Goal: Task Accomplishment & Management: Manage account settings

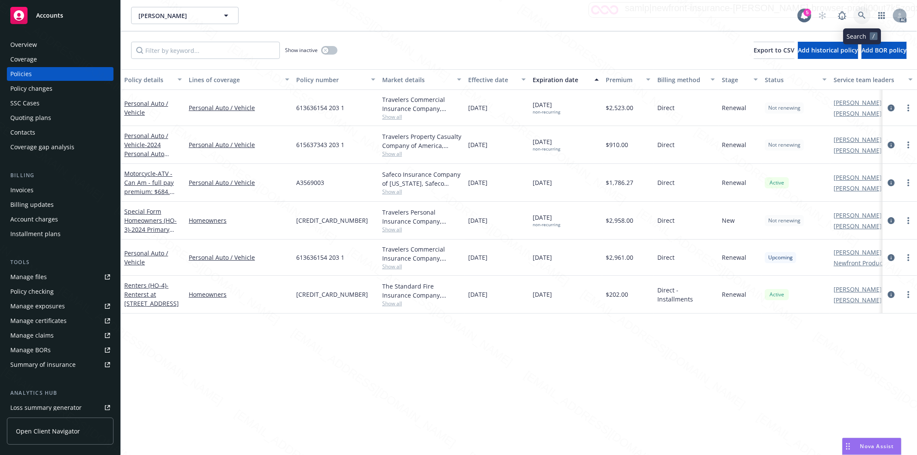
click at [863, 13] on icon at bounding box center [861, 15] width 7 height 7
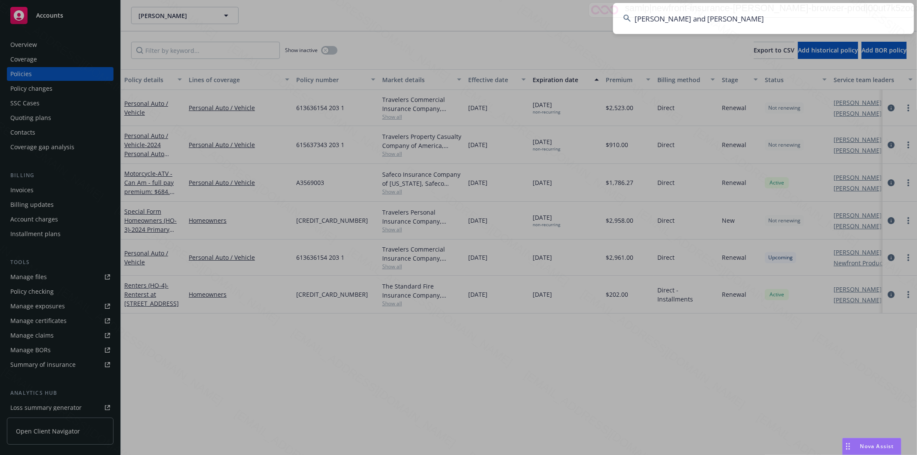
type input "[PERSON_NAME] and [PERSON_NAME]"
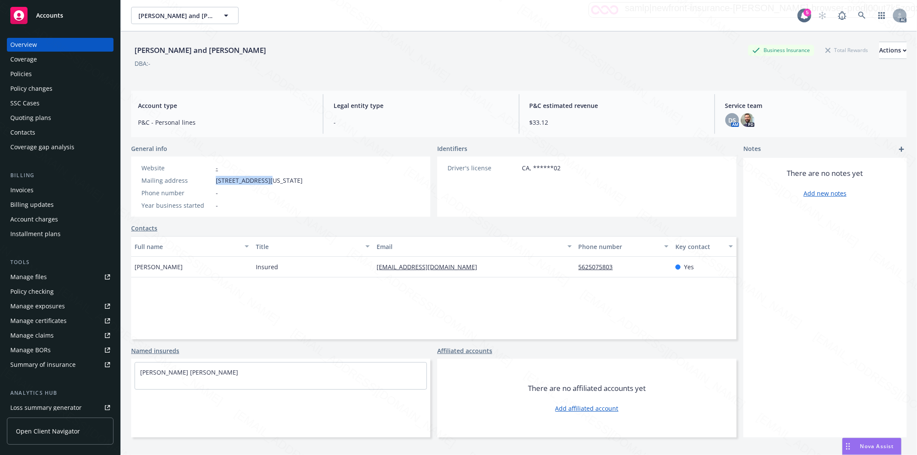
drag, startPoint x: 217, startPoint y: 178, endPoint x: 270, endPoint y: 178, distance: 52.4
click at [270, 178] on span "[STREET_ADDRESS][US_STATE]" at bounding box center [259, 180] width 87 height 9
copy span "[STREET_ADDRESS][US_STATE]"
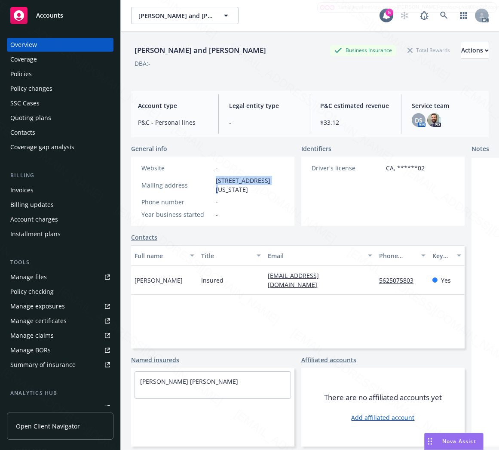
click at [21, 74] on div "Policies" at bounding box center [20, 74] width 21 height 14
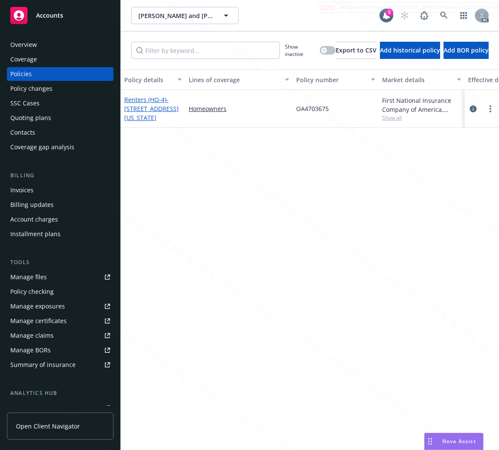
click at [149, 105] on span "- [STREET_ADDRESS][US_STATE]" at bounding box center [151, 108] width 55 height 26
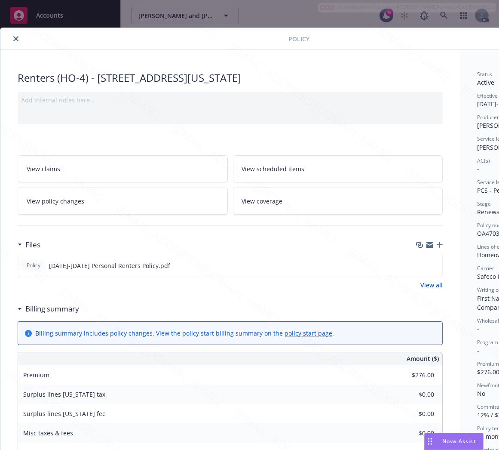
click at [57, 309] on h3 "Billing summary" at bounding box center [52, 308] width 54 height 11
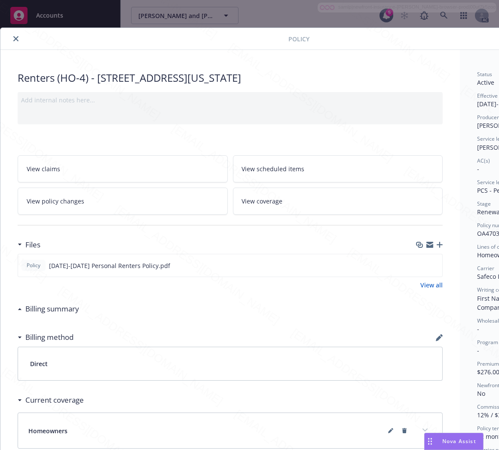
scroll to position [0, 99]
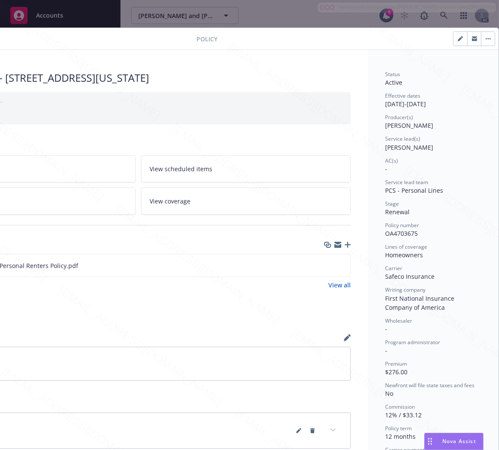
click at [397, 234] on span "OA4703675" at bounding box center [401, 233] width 33 height 8
copy span "OA4703675"
click at [325, 264] on icon "download file" at bounding box center [328, 264] width 7 height 7
click at [486, 39] on icon "button" at bounding box center [488, 39] width 5 height 2
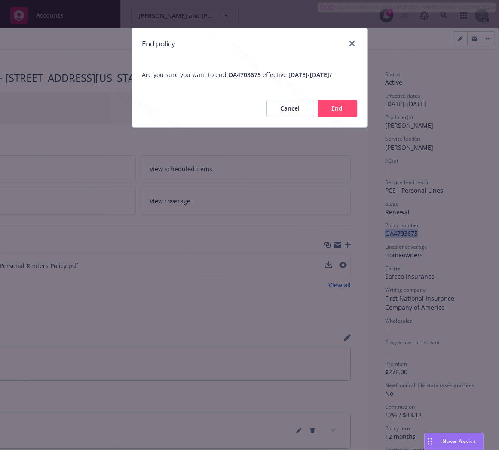
click at [343, 117] on button "End" at bounding box center [338, 108] width 40 height 17
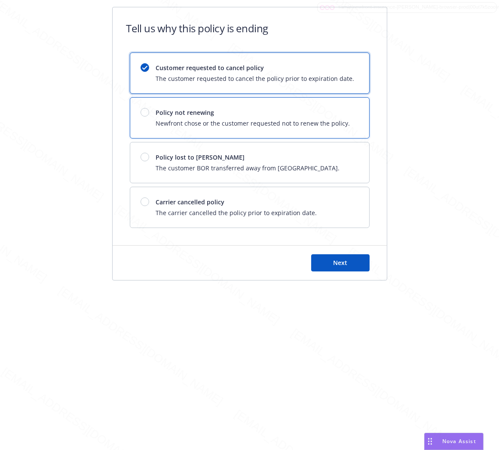
click at [343, 122] on span "Newfront chose or the customer requested not to renew the policy." at bounding box center [253, 123] width 194 height 9
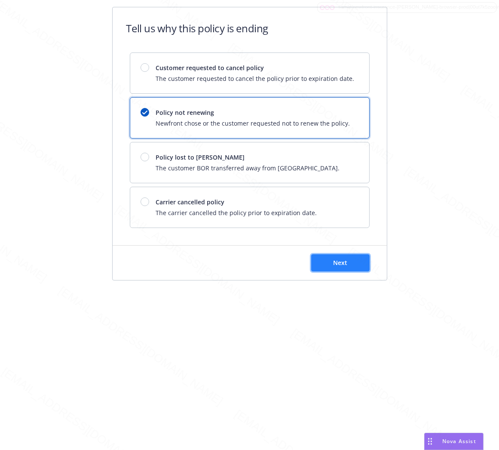
click at [334, 260] on span "Next" at bounding box center [340, 262] width 14 height 8
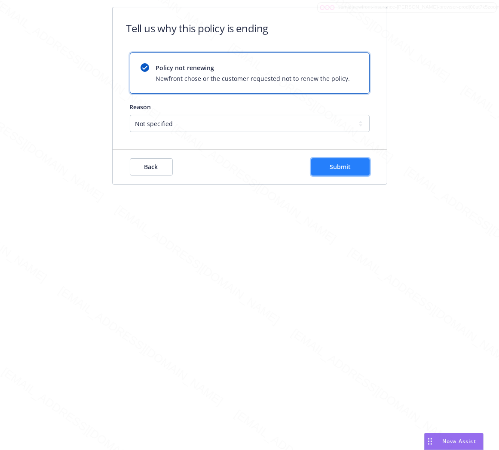
click at [353, 162] on button "Submit" at bounding box center [340, 166] width 58 height 17
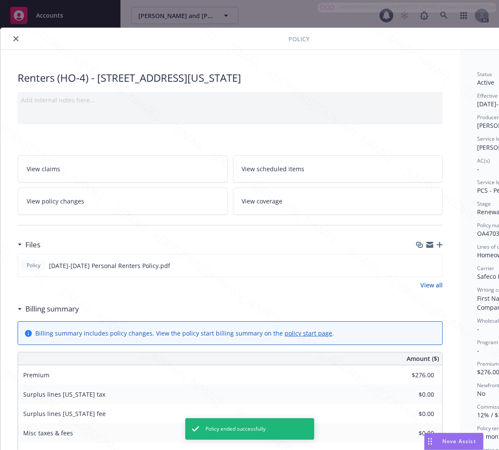
scroll to position [26, 0]
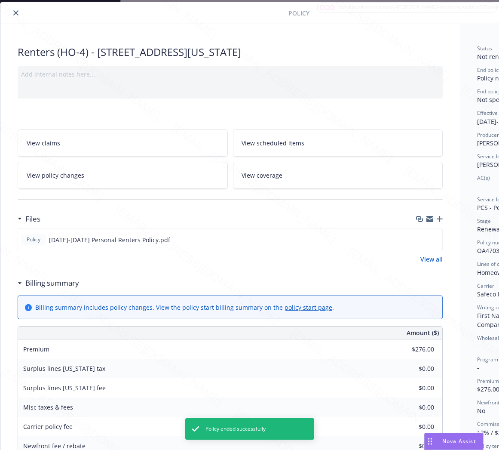
click at [15, 11] on icon "close" at bounding box center [15, 12] width 5 height 5
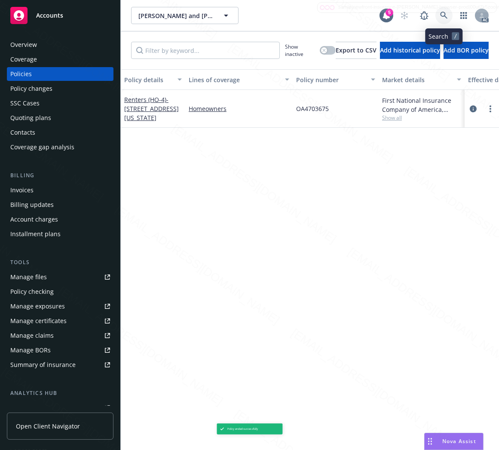
click at [443, 13] on icon at bounding box center [444, 16] width 8 height 8
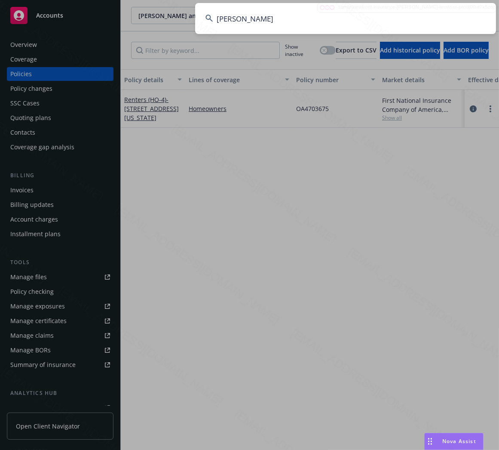
type input "[PERSON_NAME]"
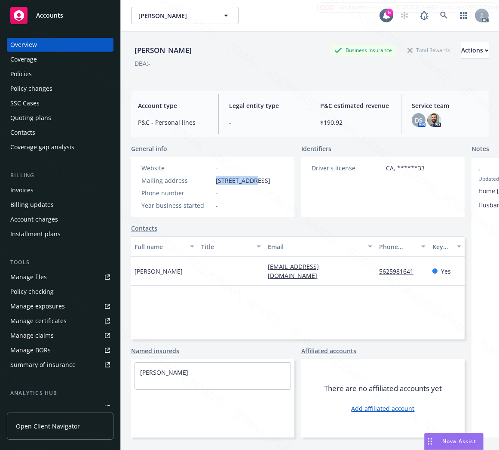
drag, startPoint x: 215, startPoint y: 178, endPoint x: 249, endPoint y: 177, distance: 34.4
click at [249, 177] on div "Mailing address [STREET_ADDRESS]" at bounding box center [206, 180] width 136 height 9
copy span "7811 E Tula"
click at [36, 74] on div "Policies" at bounding box center [60, 74] width 100 height 14
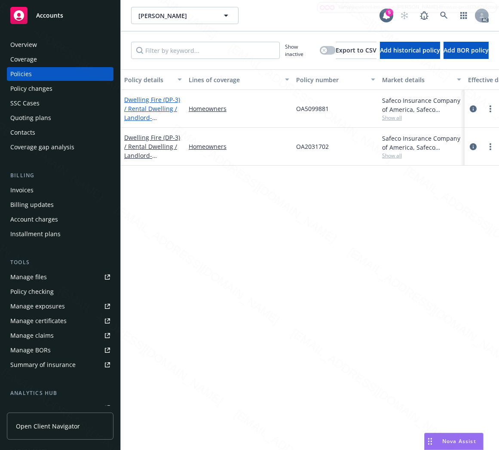
click at [143, 106] on link "Dwelling Fire (DP-3) / Rental Dwelling / Landlord - [STREET_ADDRESS][PERSON_NAM…" at bounding box center [152, 117] width 56 height 44
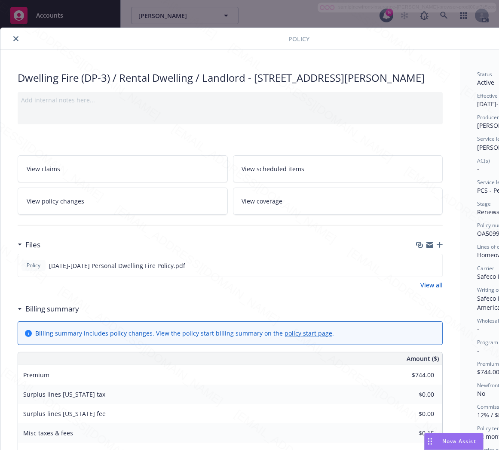
click at [52, 314] on h3 "Billing summary" at bounding box center [52, 308] width 54 height 11
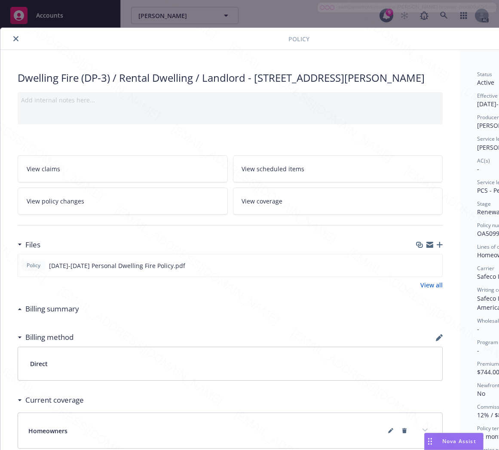
scroll to position [0, 99]
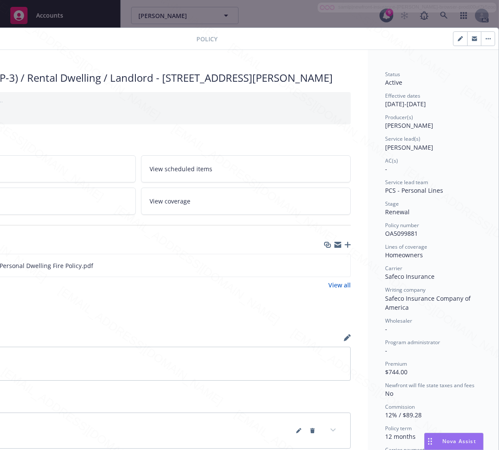
click at [392, 233] on span "OA5099881" at bounding box center [401, 233] width 33 height 8
copy span "OA5099881"
click at [325, 268] on icon "download file" at bounding box center [328, 264] width 7 height 7
click at [481, 37] on button "button" at bounding box center [488, 39] width 14 height 14
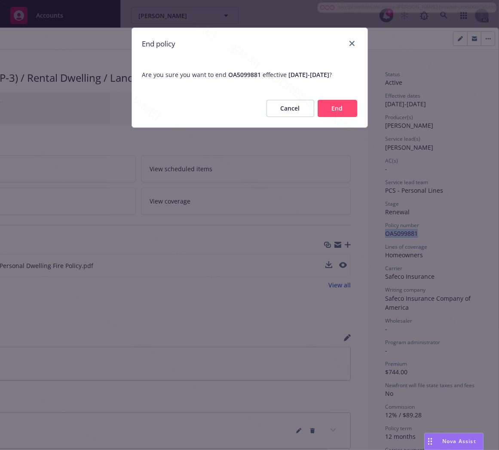
click at [352, 117] on button "End" at bounding box center [338, 108] width 40 height 17
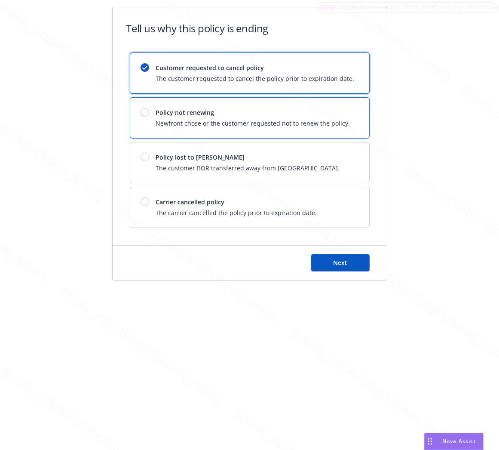
click at [352, 119] on div "Policy not renewing Newfront chose or the customer requested not to renew the p…" at bounding box center [249, 118] width 239 height 40
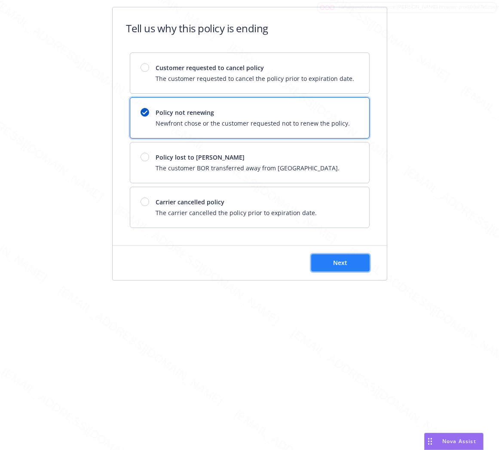
click at [350, 268] on button "Next" at bounding box center [340, 262] width 58 height 17
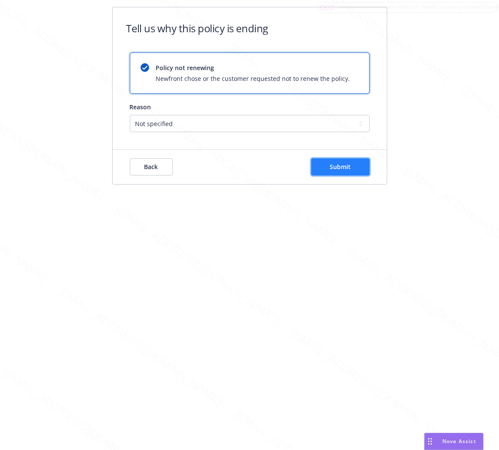
click at [334, 168] on span "Submit" at bounding box center [340, 166] width 21 height 8
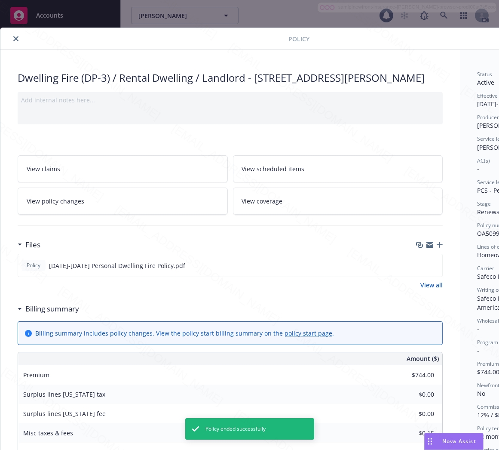
scroll to position [26, 0]
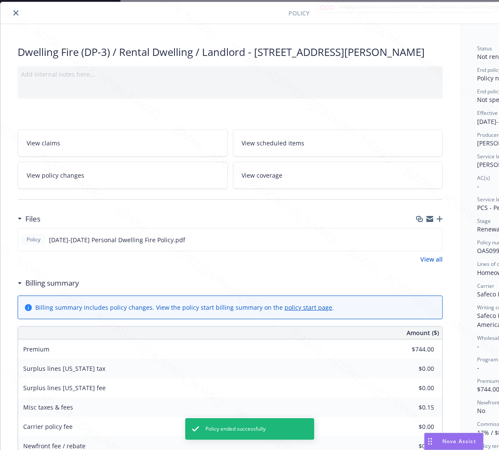
click at [15, 12] on icon "close" at bounding box center [15, 12] width 5 height 5
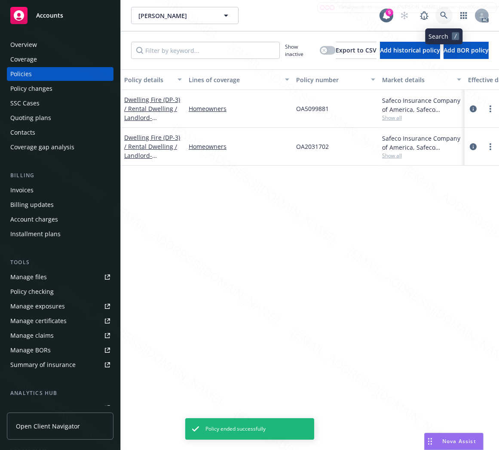
click at [444, 14] on icon at bounding box center [444, 16] width 8 height 8
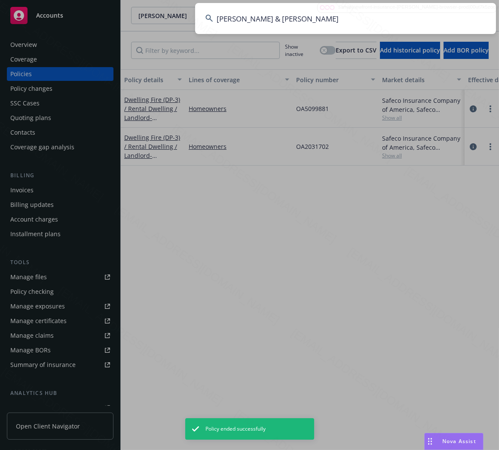
type input "[PERSON_NAME] & [PERSON_NAME]"
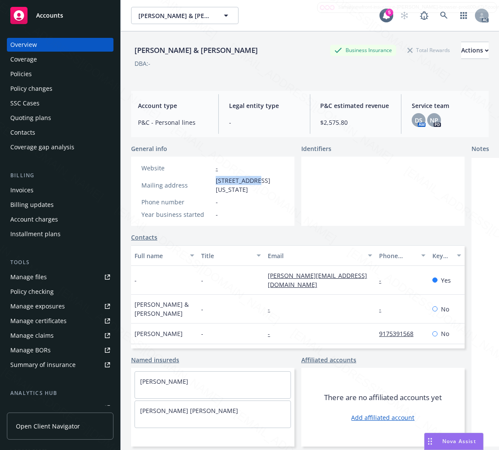
drag, startPoint x: 214, startPoint y: 178, endPoint x: 254, endPoint y: 181, distance: 40.1
click at [254, 181] on div "Mailing address [STREET_ADDRESS][US_STATE]" at bounding box center [213, 185] width 150 height 18
copy span "[STREET_ADDRESS][US_STATE]"
click at [22, 77] on div "Policies" at bounding box center [20, 74] width 21 height 14
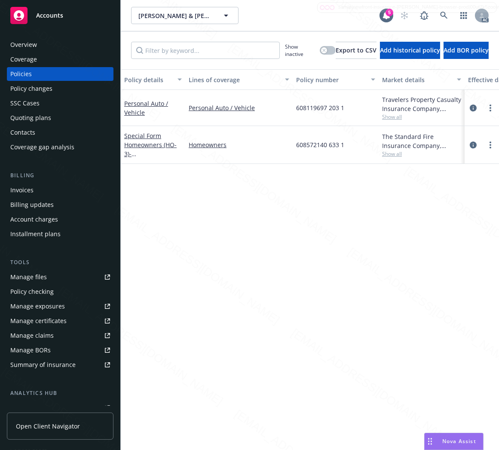
click at [138, 107] on div "Personal Auto / Vehicle" at bounding box center [153, 108] width 58 height 18
click at [150, 104] on link "Personal Auto / Vehicle" at bounding box center [146, 107] width 44 height 17
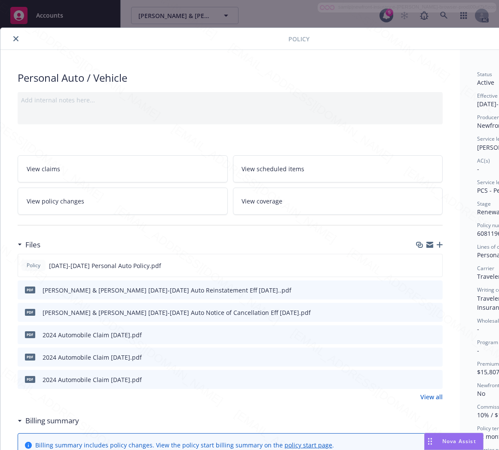
click at [58, 420] on h3 "Billing summary" at bounding box center [52, 420] width 54 height 11
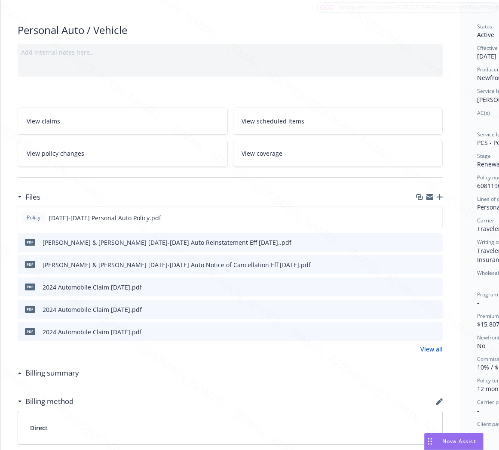
scroll to position [48, 99]
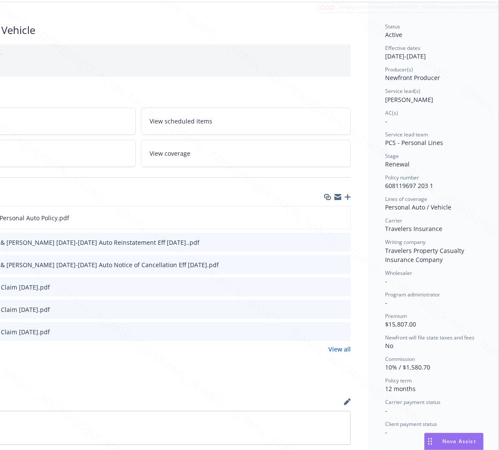
click at [432, 185] on div "Policy number 608119697 203 1" at bounding box center [433, 182] width 96 height 16
drag, startPoint x: 428, startPoint y: 185, endPoint x: 376, endPoint y: 188, distance: 52.5
click at [376, 188] on div "Status Active Effective dates [DATE] - [DATE] Producer(s) Newfront Producer Ser…" at bounding box center [433, 318] width 131 height 632
copy span "608119697 203 1"
click at [25, 153] on link "View policy changes" at bounding box center [31, 153] width 210 height 27
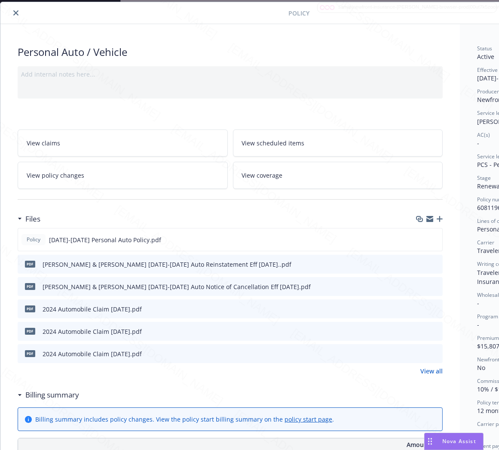
scroll to position [26, 99]
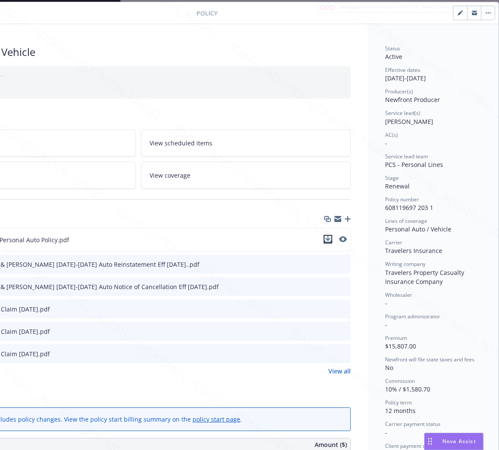
click at [325, 237] on icon "download file" at bounding box center [328, 239] width 7 height 7
click at [481, 11] on button "button" at bounding box center [488, 13] width 14 height 14
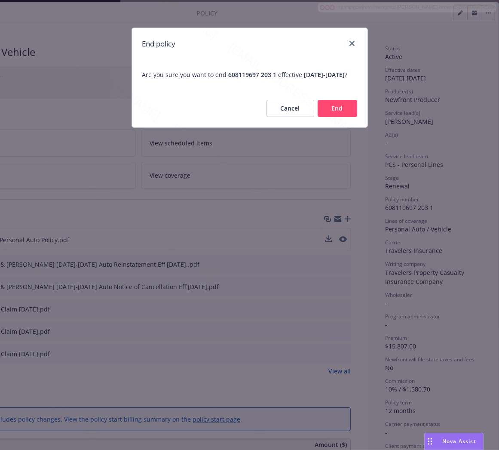
click at [325, 112] on button "End" at bounding box center [338, 108] width 40 height 17
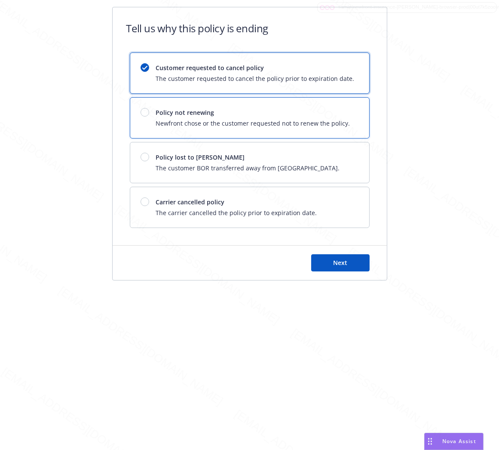
click at [325, 112] on span "Policy not renewing" at bounding box center [253, 112] width 194 height 9
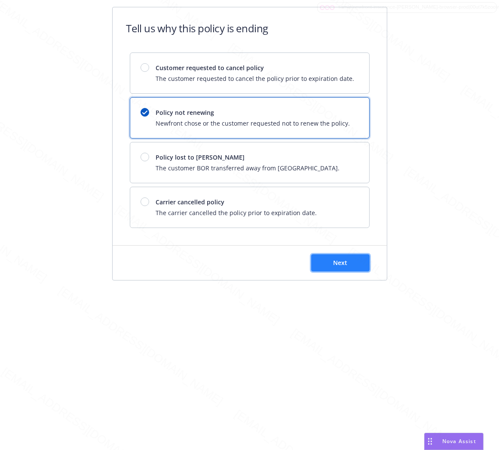
click at [340, 265] on span "Next" at bounding box center [340, 262] width 14 height 8
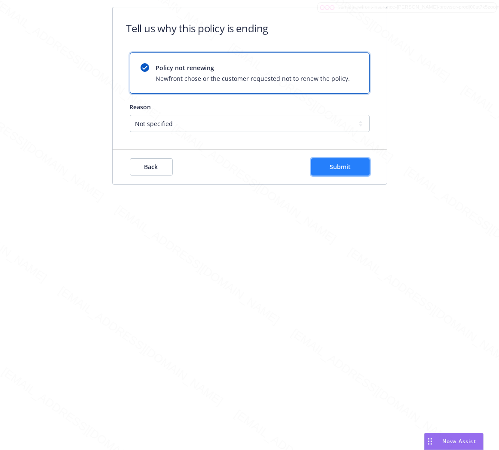
click at [357, 168] on button "Submit" at bounding box center [340, 166] width 58 height 17
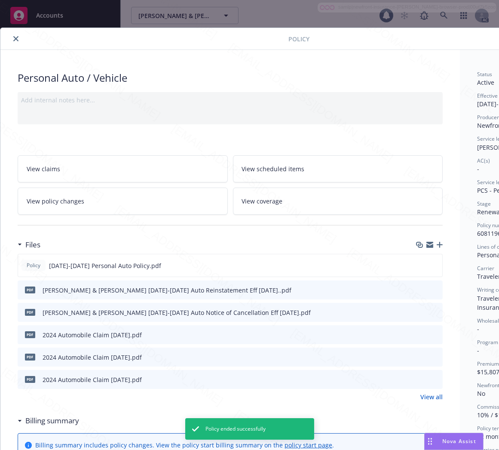
scroll to position [26, 0]
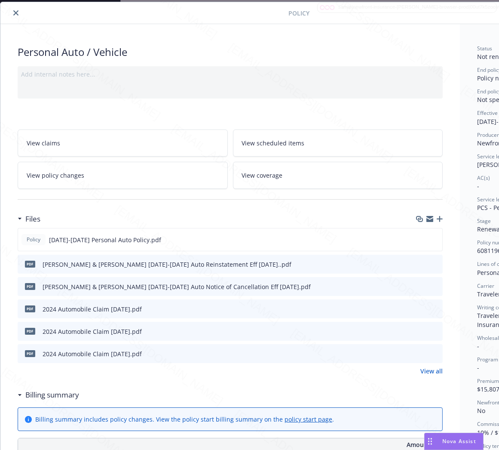
click at [12, 13] on button "close" at bounding box center [16, 13] width 10 height 10
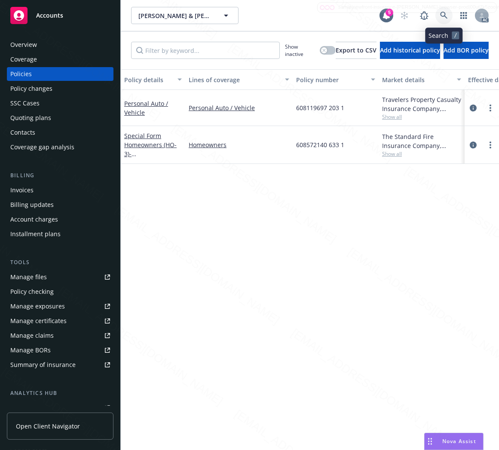
click at [441, 14] on icon at bounding box center [443, 15] width 7 height 7
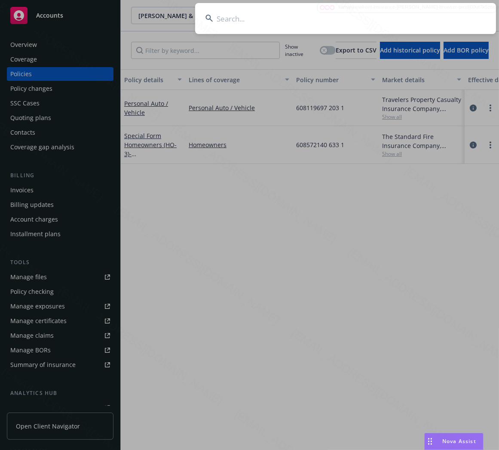
click at [336, 23] on input at bounding box center [345, 18] width 301 height 31
type input "Rege, Ratan & [PERSON_NAME]"
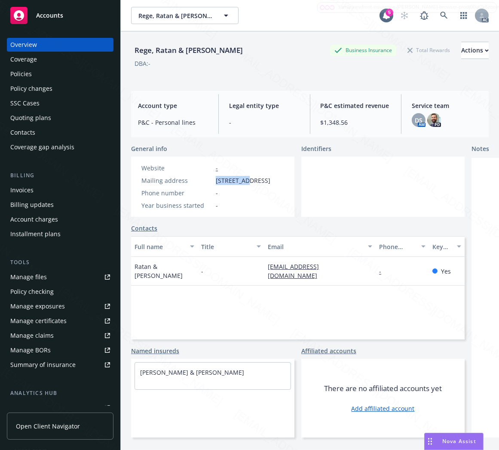
drag, startPoint x: 216, startPoint y: 178, endPoint x: 244, endPoint y: 181, distance: 27.7
click at [244, 181] on span "[STREET_ADDRESS]" at bounding box center [243, 180] width 55 height 9
copy span "19 Alegria"
click at [12, 71] on div "Policies" at bounding box center [20, 74] width 21 height 14
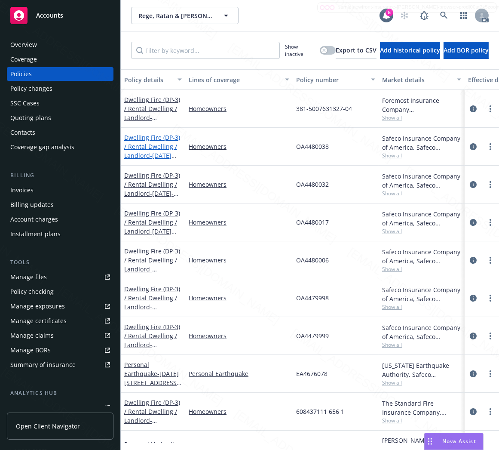
click at [147, 143] on link "Dwelling Fire (DP-3) / Rental Dwelling / Landlord - [DATE]-[DATE][STREET_ADDRES…" at bounding box center [152, 155] width 56 height 44
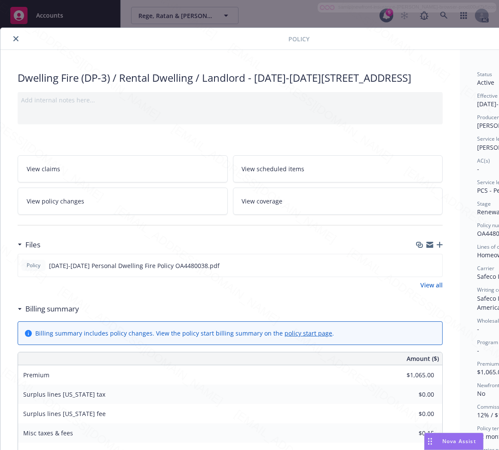
click at [59, 314] on h3 "Billing summary" at bounding box center [52, 308] width 54 height 11
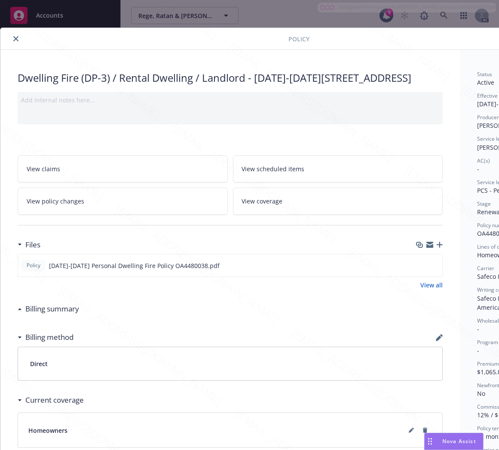
scroll to position [0, 99]
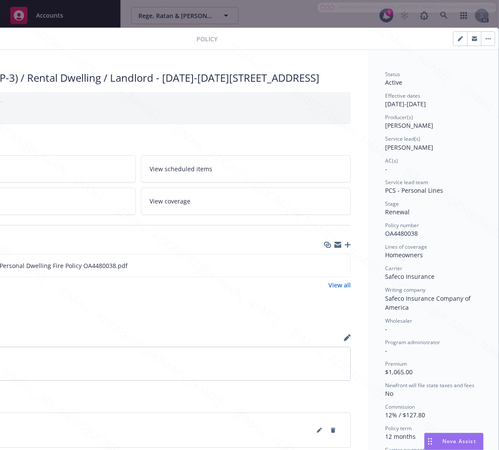
click at [393, 233] on span "OA4480038" at bounding box center [401, 233] width 33 height 8
copy span "OA4480038"
click at [325, 267] on icon "download file" at bounding box center [328, 263] width 6 height 5
click at [481, 37] on button "button" at bounding box center [488, 39] width 14 height 14
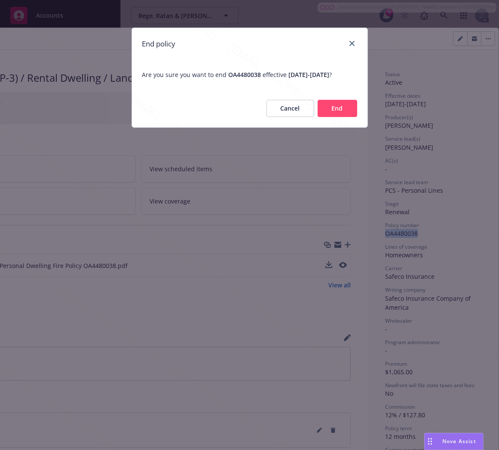
click at [344, 117] on button "End" at bounding box center [338, 108] width 40 height 17
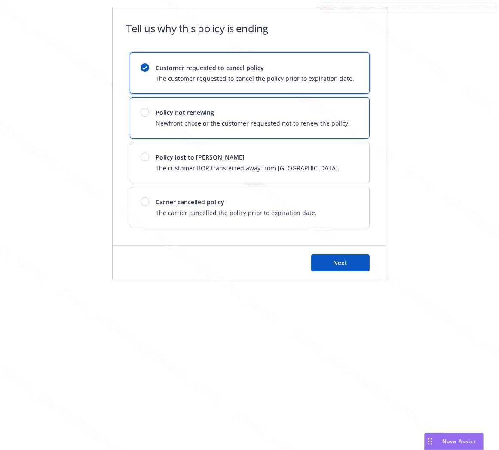
click at [343, 122] on span "Newfront chose or the customer requested not to renew the policy." at bounding box center [253, 123] width 194 height 9
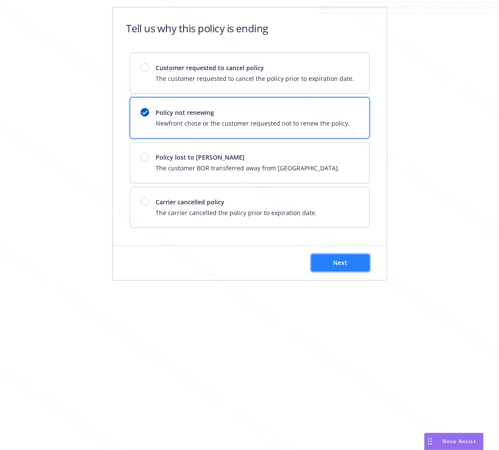
click at [342, 263] on span "Next" at bounding box center [340, 262] width 14 height 8
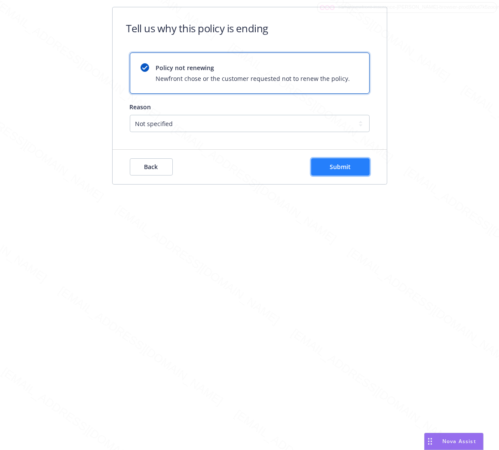
click at [350, 166] on span "Submit" at bounding box center [340, 166] width 21 height 8
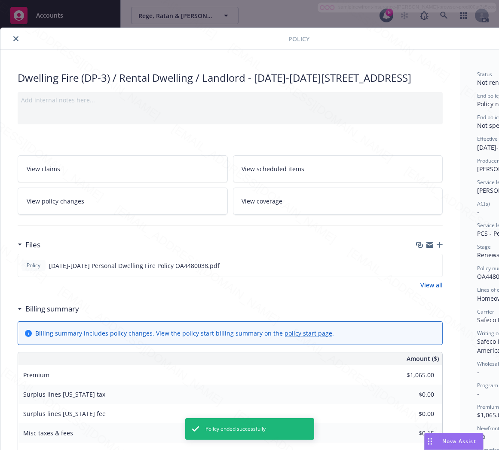
scroll to position [26, 0]
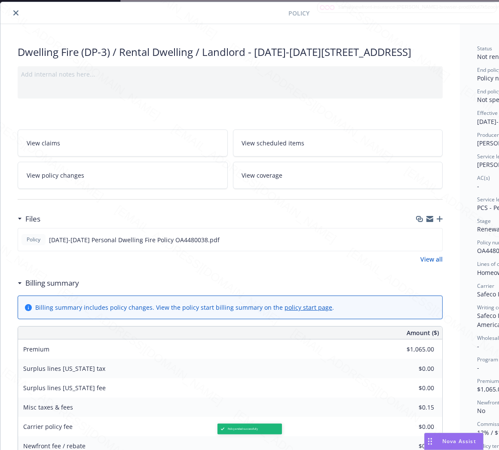
click at [18, 13] on icon "close" at bounding box center [15, 12] width 5 height 5
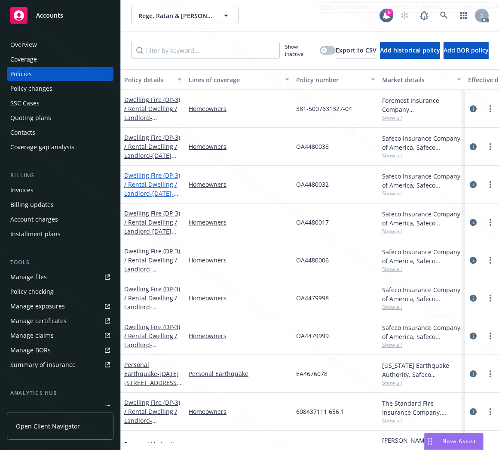
click at [153, 184] on link "Dwelling Fire (DP-3) / Rental Dwelling / Landlord - [DATE]-[DATE][STREET_ADDRES…" at bounding box center [152, 193] width 56 height 44
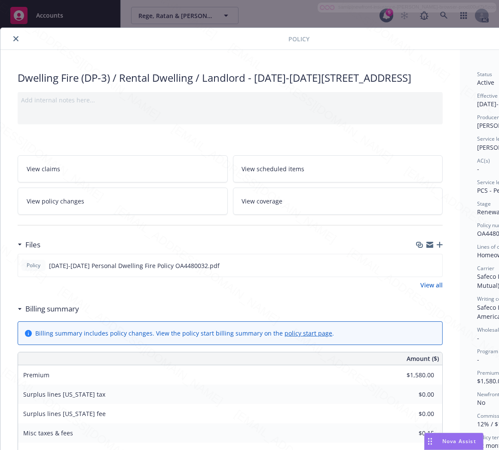
click at [74, 314] on h3 "Billing summary" at bounding box center [52, 308] width 54 height 11
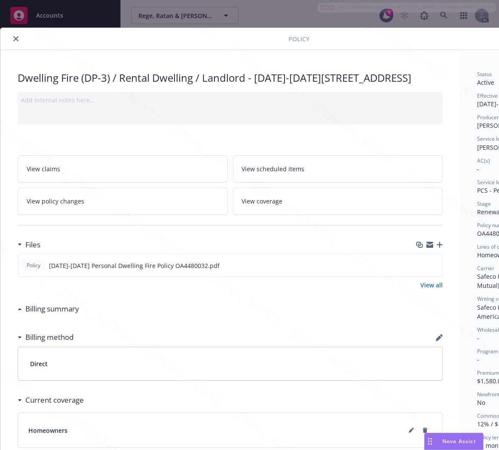
scroll to position [0, 99]
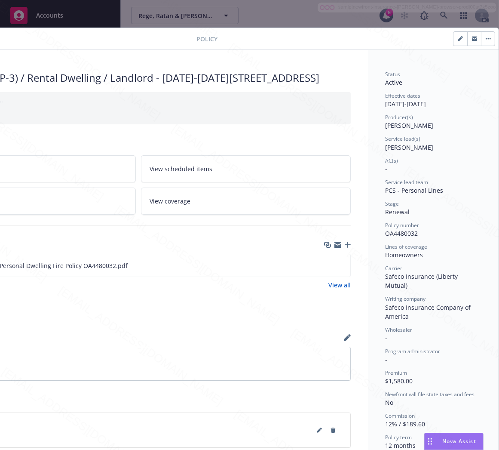
click at [398, 231] on span "OA4480032" at bounding box center [401, 233] width 33 height 8
copy span "OA4480032"
click at [325, 268] on icon "download file" at bounding box center [328, 264] width 7 height 7
click at [481, 36] on button "button" at bounding box center [488, 39] width 14 height 14
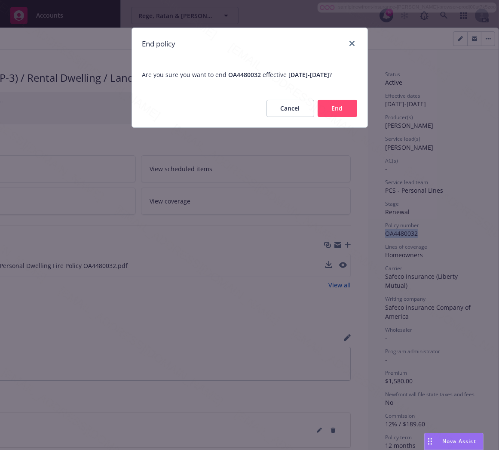
click at [340, 117] on button "End" at bounding box center [338, 108] width 40 height 17
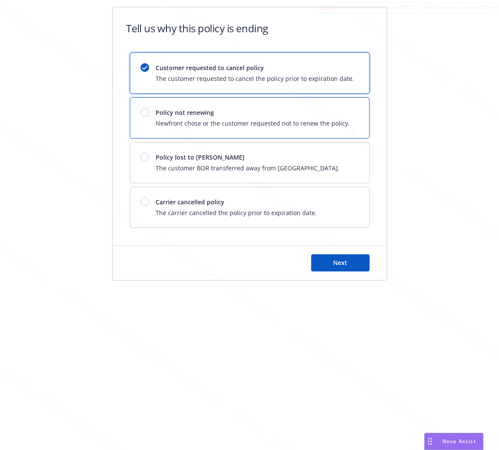
click at [340, 121] on span "Newfront chose or the customer requested not to renew the policy." at bounding box center [253, 123] width 194 height 9
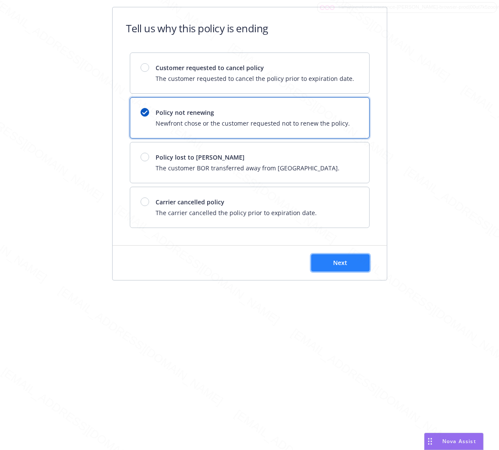
click at [349, 265] on button "Next" at bounding box center [340, 262] width 58 height 17
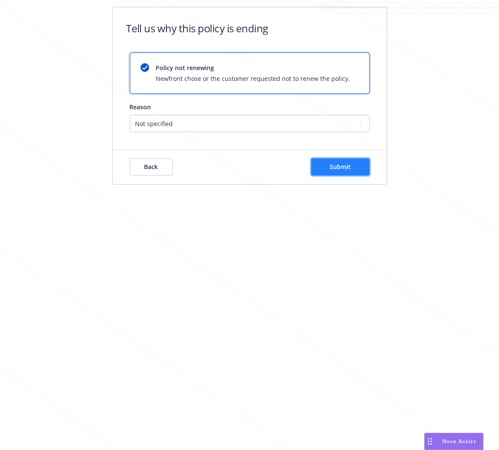
click at [350, 171] on button "Submit" at bounding box center [340, 166] width 58 height 17
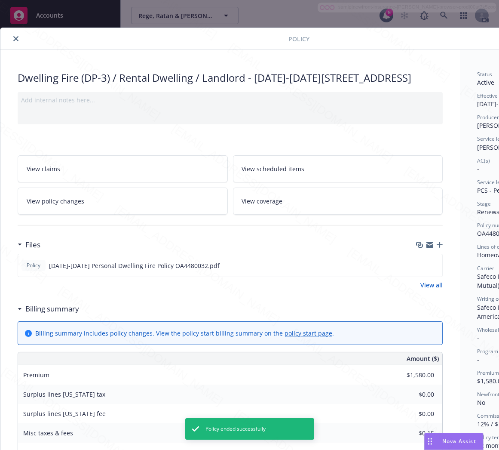
scroll to position [26, 0]
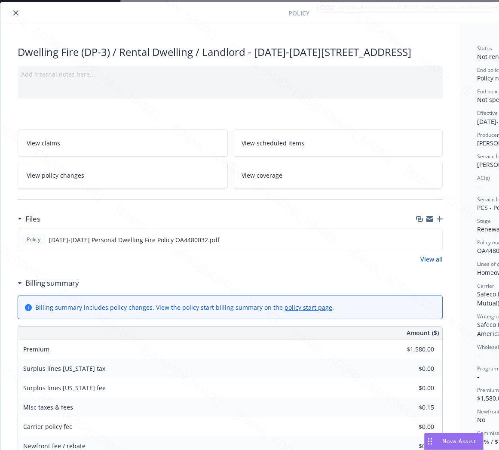
click at [15, 12] on icon "close" at bounding box center [15, 12] width 5 height 5
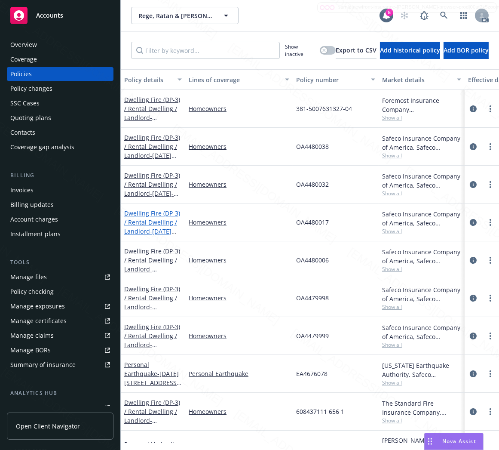
click at [154, 228] on span "- [DATE]-[DATE][STREET_ADDRESS][PERSON_NAME]" at bounding box center [151, 244] width 55 height 35
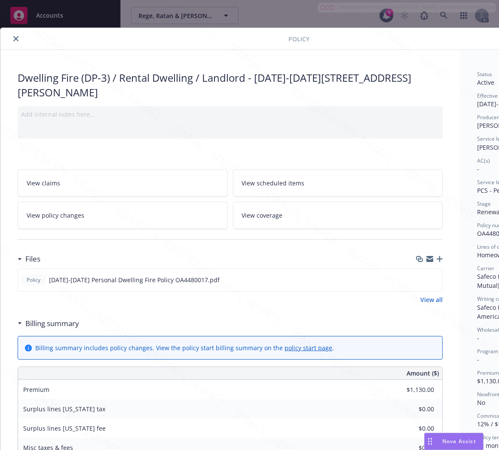
click at [61, 324] on h3 "Billing summary" at bounding box center [52, 323] width 54 height 11
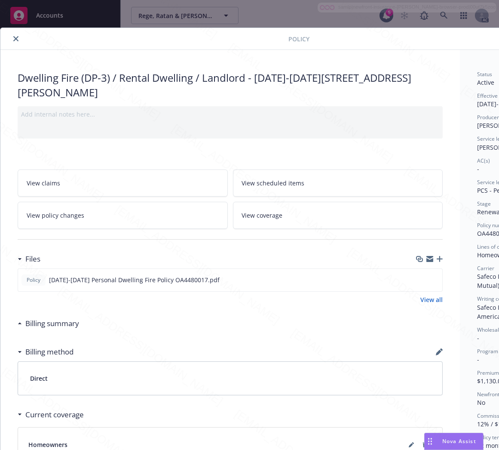
scroll to position [0, 99]
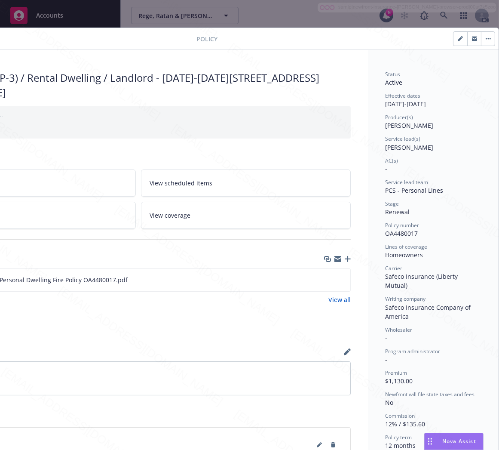
click at [403, 233] on span "OA4480017" at bounding box center [401, 233] width 33 height 8
copy span "OA4480017"
drag, startPoint x: 321, startPoint y: 278, endPoint x: 321, endPoint y: 260, distance: 18.1
click at [325, 278] on icon "download file" at bounding box center [328, 279] width 7 height 7
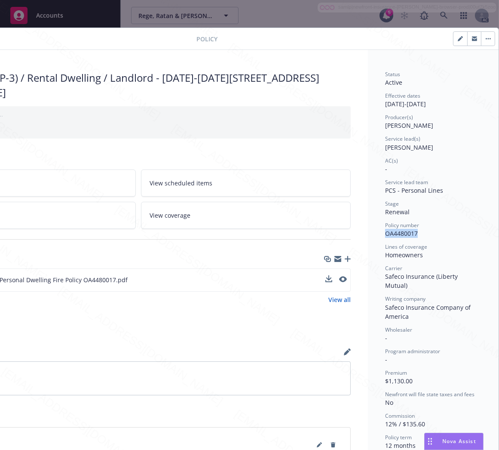
click at [482, 40] on button "button" at bounding box center [488, 39] width 14 height 14
click at [481, 40] on button "button" at bounding box center [488, 39] width 14 height 14
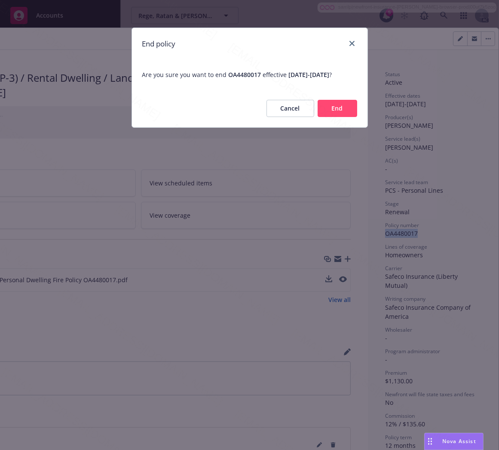
click at [348, 117] on button "End" at bounding box center [338, 108] width 40 height 17
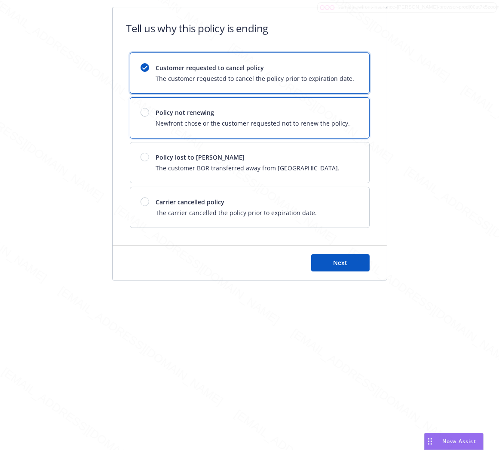
click at [348, 118] on div "Policy not renewing Newfront chose or the customer requested not to renew the p…" at bounding box center [249, 118] width 239 height 40
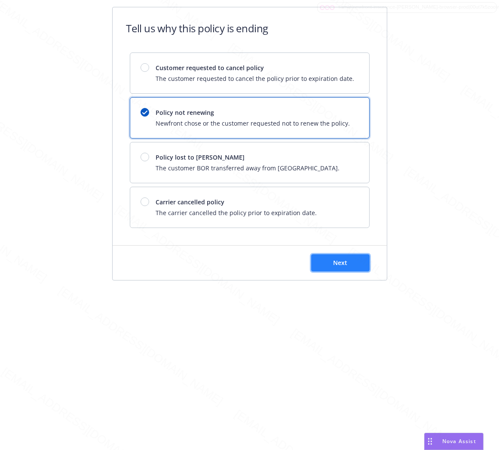
click at [350, 263] on button "Next" at bounding box center [340, 262] width 58 height 17
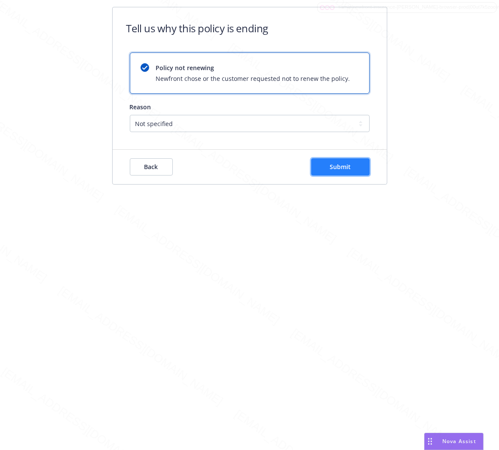
click at [345, 162] on span "Submit" at bounding box center [340, 166] width 21 height 8
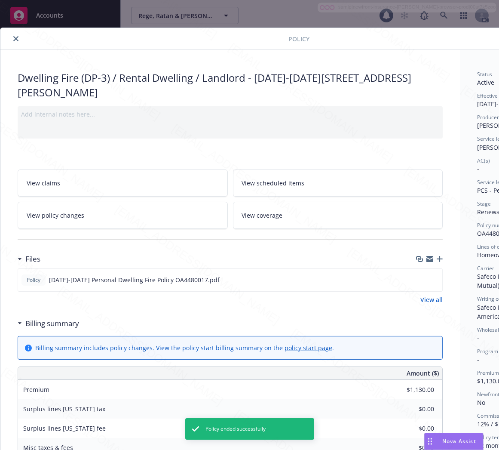
scroll to position [26, 0]
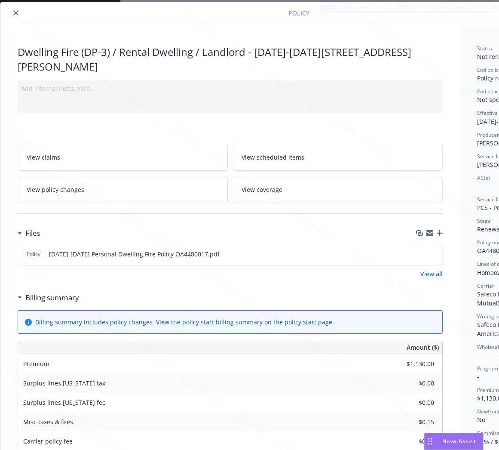
click at [16, 13] on icon "close" at bounding box center [15, 12] width 5 height 5
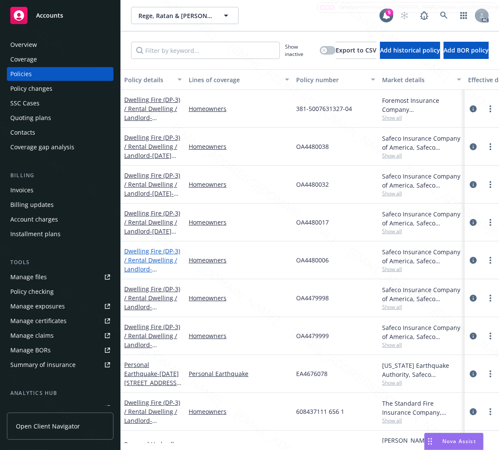
click at [156, 266] on span "- [STREET_ADDRESS]" at bounding box center [151, 273] width 55 height 17
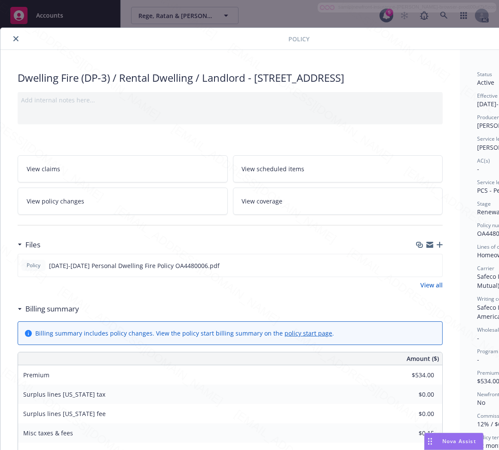
click at [64, 314] on h3 "Billing summary" at bounding box center [52, 308] width 54 height 11
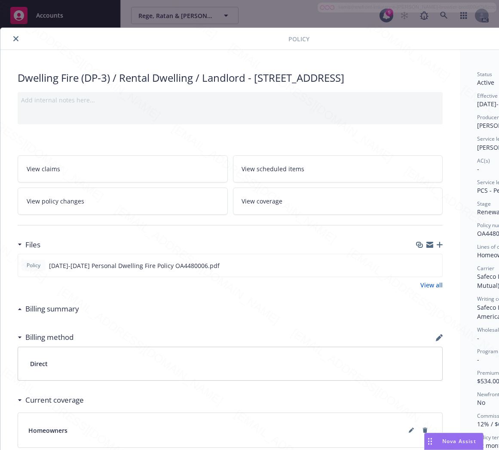
scroll to position [0, 99]
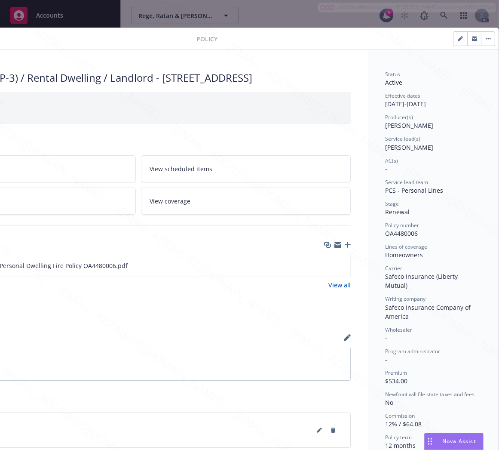
click at [397, 233] on span "OA4480006" at bounding box center [401, 233] width 33 height 8
click at [325, 267] on icon "download file" at bounding box center [328, 263] width 6 height 5
click at [481, 34] on button "button" at bounding box center [488, 39] width 14 height 14
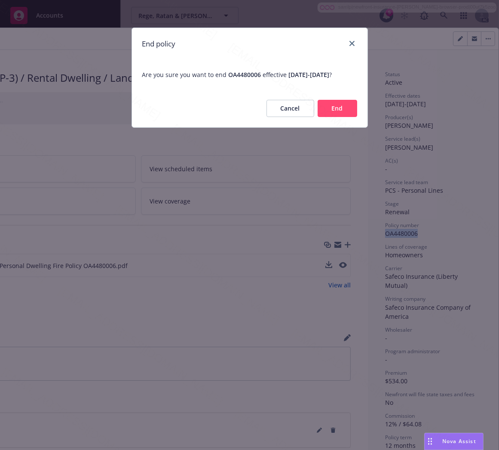
click at [334, 116] on button "End" at bounding box center [338, 108] width 40 height 17
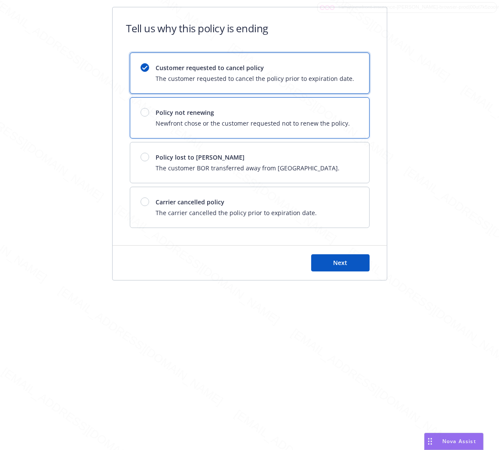
click at [225, 116] on span "Policy not renewing" at bounding box center [253, 112] width 194 height 9
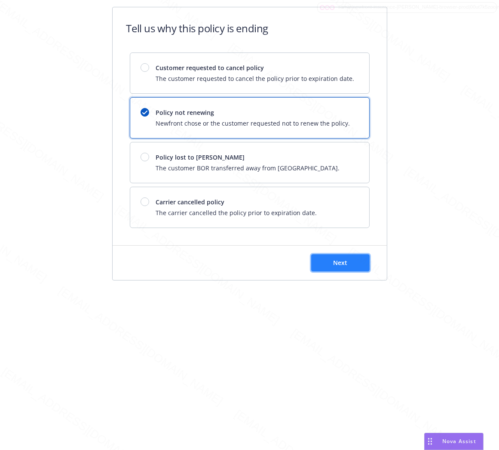
click at [340, 266] on span "Next" at bounding box center [340, 262] width 14 height 8
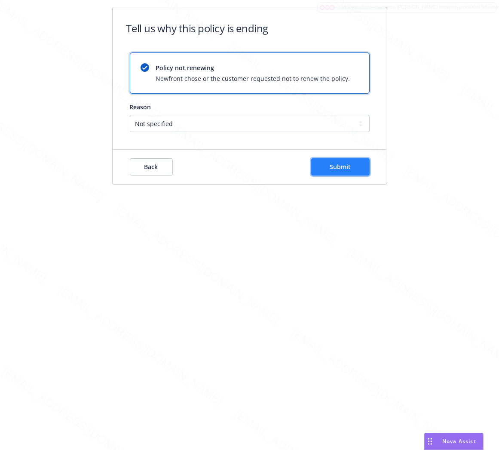
click at [345, 167] on span "Submit" at bounding box center [340, 166] width 21 height 8
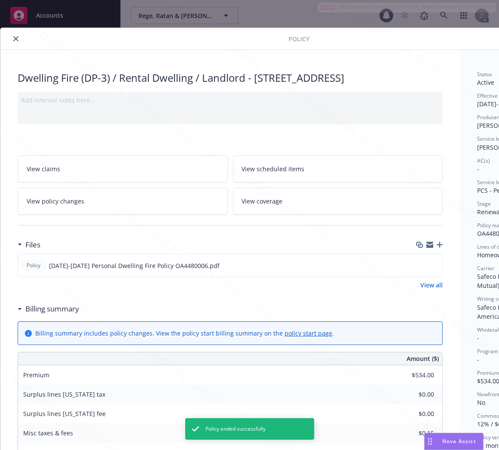
scroll to position [26, 0]
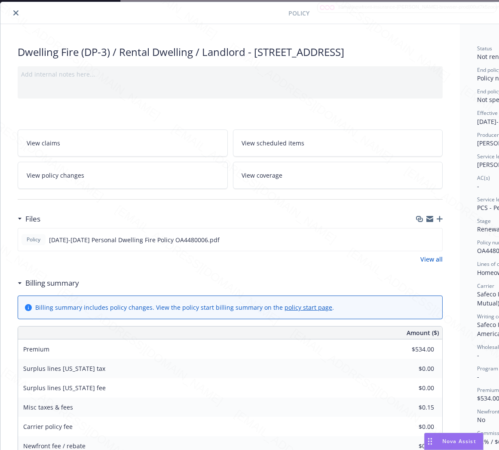
click at [13, 14] on icon "close" at bounding box center [15, 12] width 5 height 5
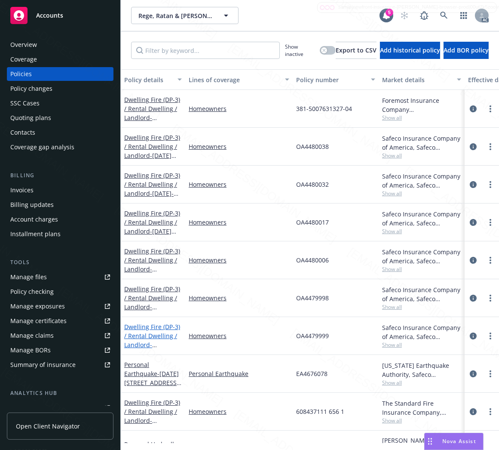
click at [143, 334] on link "Dwelling Fire (DP-3) / Rental Dwelling / Landlord - [STREET_ADDRESS]" at bounding box center [152, 339] width 56 height 35
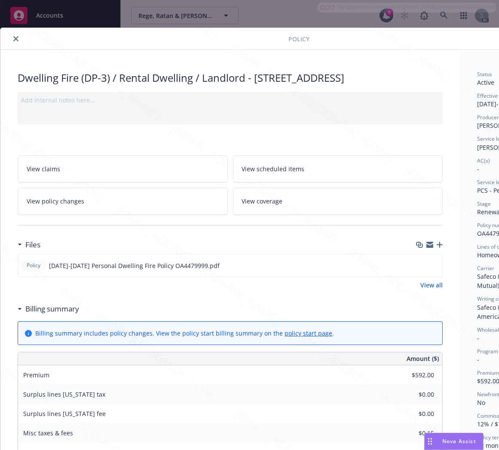
click at [69, 314] on h3 "Billing summary" at bounding box center [52, 308] width 54 height 11
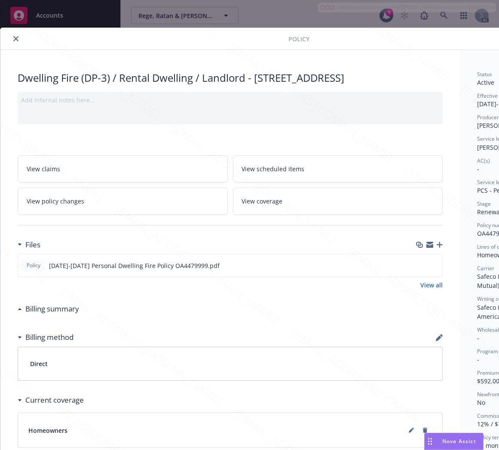
scroll to position [0, 99]
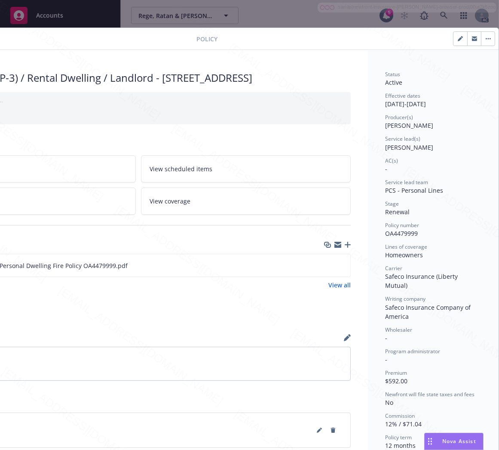
click at [400, 234] on span "OA4479999" at bounding box center [401, 233] width 33 height 8
click at [325, 268] on icon "download file" at bounding box center [328, 264] width 7 height 7
click at [482, 36] on button "button" at bounding box center [488, 39] width 14 height 14
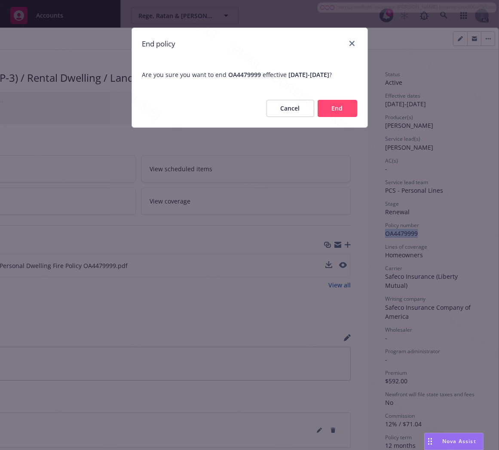
click at [336, 117] on button "End" at bounding box center [338, 108] width 40 height 17
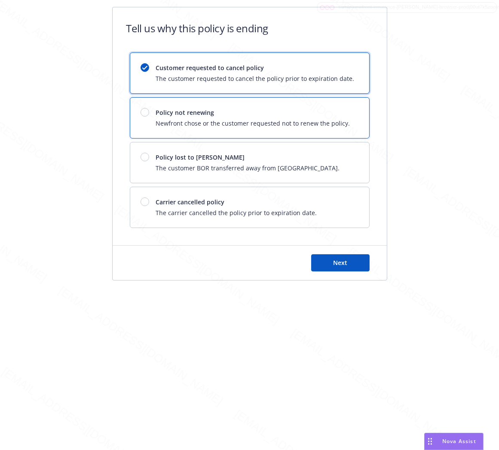
click at [336, 122] on span "Newfront chose or the customer requested not to renew the policy." at bounding box center [253, 123] width 194 height 9
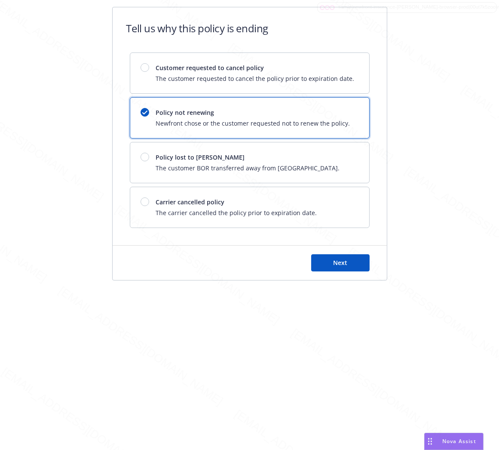
click at [336, 272] on div "Next" at bounding box center [250, 262] width 274 height 34
click at [340, 267] on span "Next" at bounding box center [340, 262] width 14 height 8
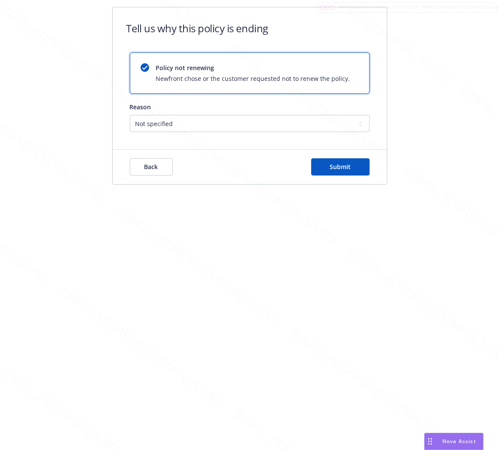
click at [353, 175] on div "Back Submit" at bounding box center [250, 167] width 274 height 34
click at [353, 171] on button "Submit" at bounding box center [340, 166] width 58 height 17
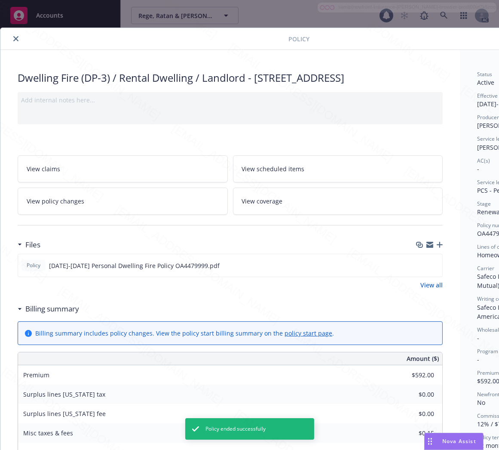
scroll to position [26, 0]
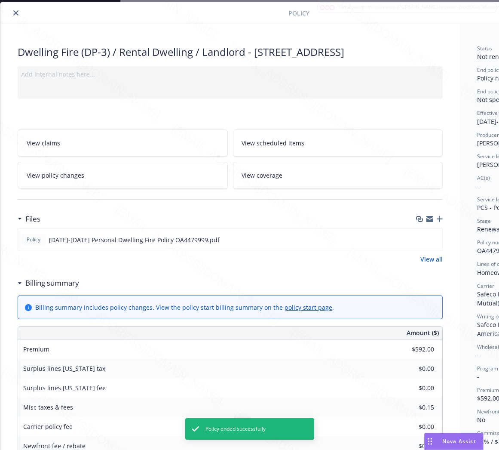
click at [16, 12] on icon "close" at bounding box center [15, 12] width 5 height 5
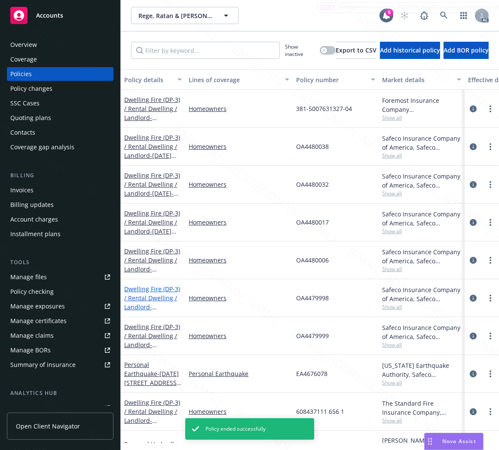
click at [144, 297] on link "Dwelling Fire (DP-3) / Rental Dwelling / Landlord - [STREET_ADDRESS]" at bounding box center [152, 302] width 56 height 35
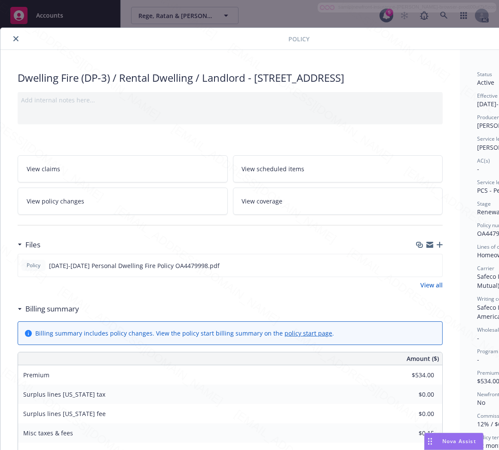
click at [67, 314] on h3 "Billing summary" at bounding box center [52, 308] width 54 height 11
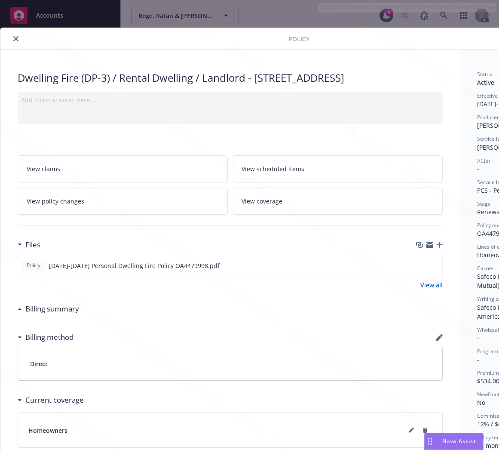
scroll to position [0, 99]
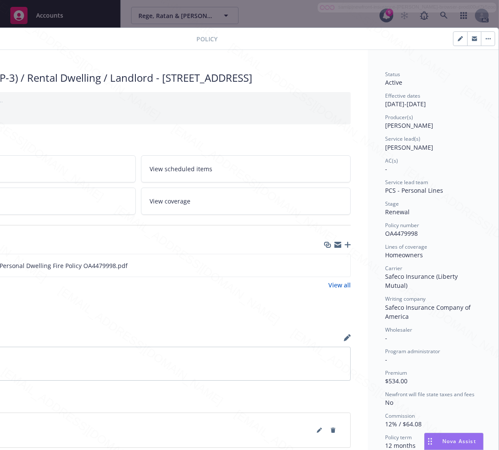
click at [394, 233] on span "OA4479998" at bounding box center [401, 233] width 33 height 8
click at [325, 268] on icon "download file" at bounding box center [328, 264] width 7 height 7
click at [481, 40] on button "button" at bounding box center [488, 39] width 14 height 14
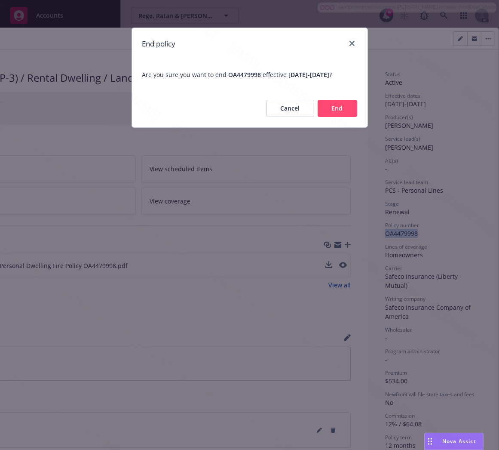
click at [338, 117] on button "End" at bounding box center [338, 108] width 40 height 17
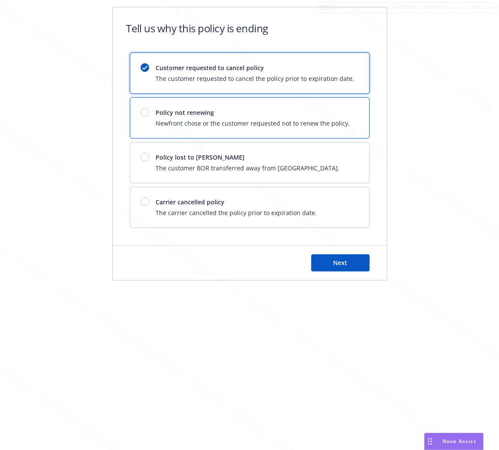
click at [338, 122] on span "Newfront chose or the customer requested not to renew the policy." at bounding box center [253, 123] width 194 height 9
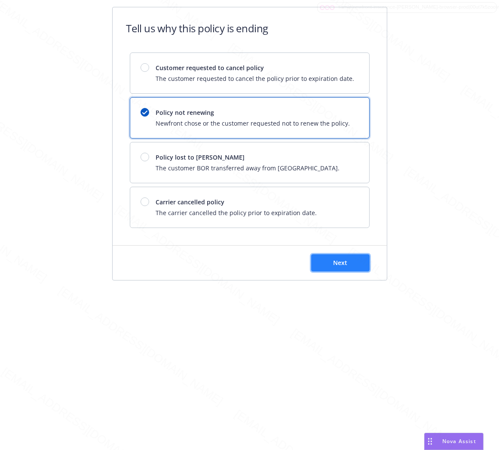
click at [336, 271] on button "Next" at bounding box center [340, 262] width 58 height 17
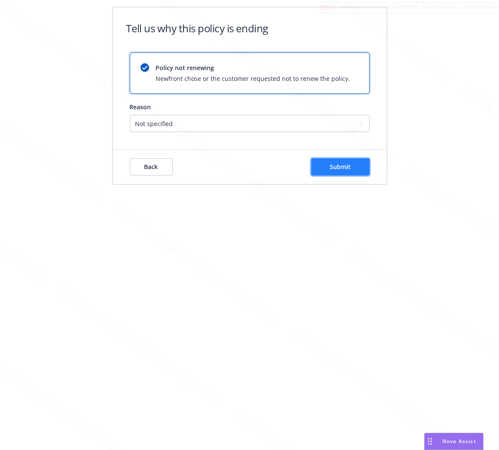
click at [354, 162] on button "Submit" at bounding box center [340, 166] width 58 height 17
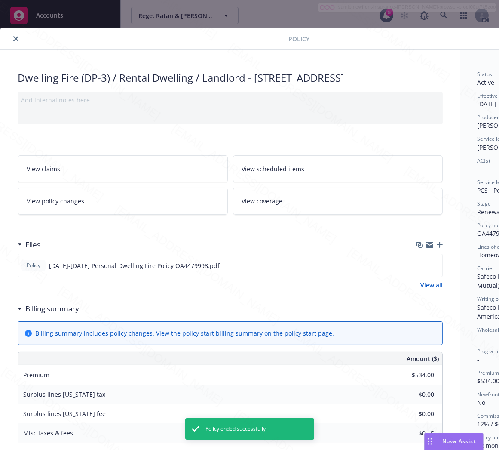
scroll to position [26, 0]
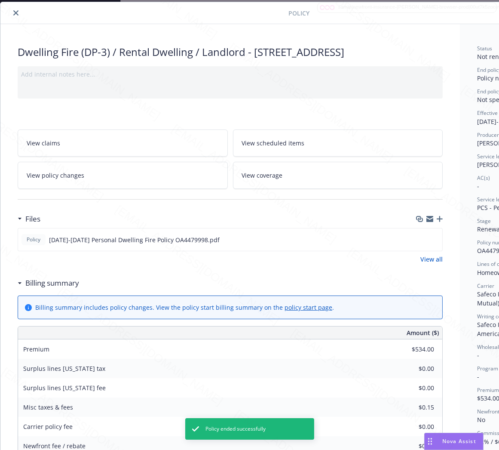
click at [15, 12] on icon "close" at bounding box center [15, 12] width 5 height 5
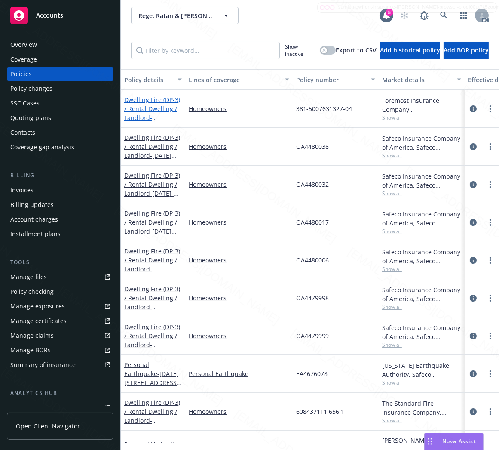
click at [140, 111] on link "Dwelling Fire (DP-3) / Rental Dwelling / Landlord - [STREET_ADDRESS]" at bounding box center [152, 112] width 56 height 35
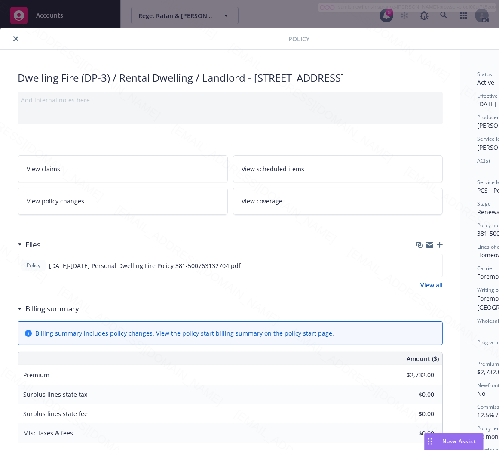
click at [58, 314] on h3 "Billing summary" at bounding box center [52, 308] width 54 height 11
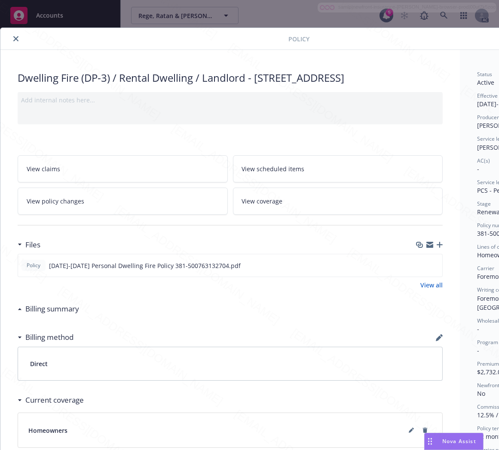
scroll to position [0, 99]
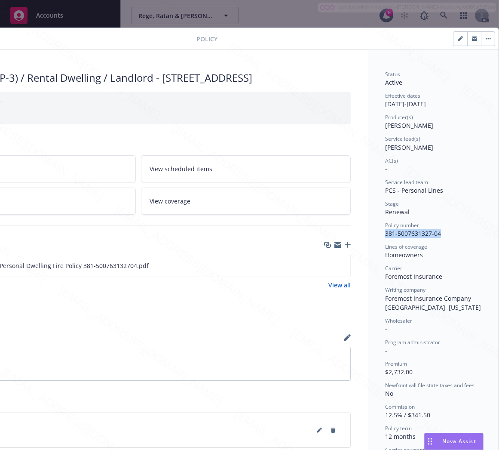
drag, startPoint x: 387, startPoint y: 233, endPoint x: 435, endPoint y: 230, distance: 47.8
click at [435, 230] on div "Policy number 381-5007631327-04" at bounding box center [433, 229] width 96 height 16
click at [325, 268] on icon "download file" at bounding box center [328, 264] width 7 height 7
click at [481, 37] on button "button" at bounding box center [488, 39] width 14 height 14
click at [486, 39] on icon "button" at bounding box center [486, 38] width 1 height 1
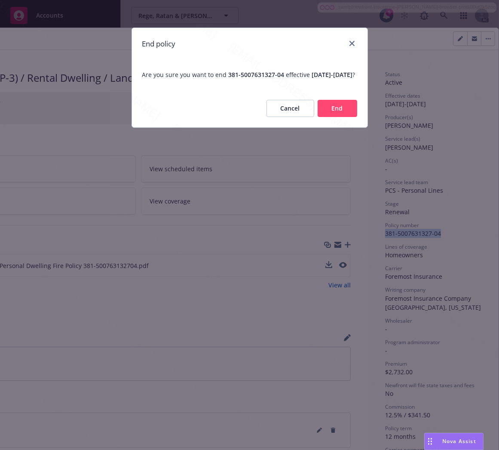
click at [347, 117] on button "End" at bounding box center [338, 108] width 40 height 17
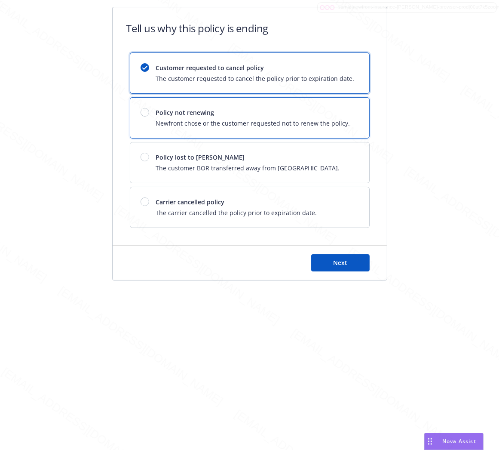
click at [344, 127] on span "Newfront chose or the customer requested not to renew the policy." at bounding box center [253, 123] width 194 height 9
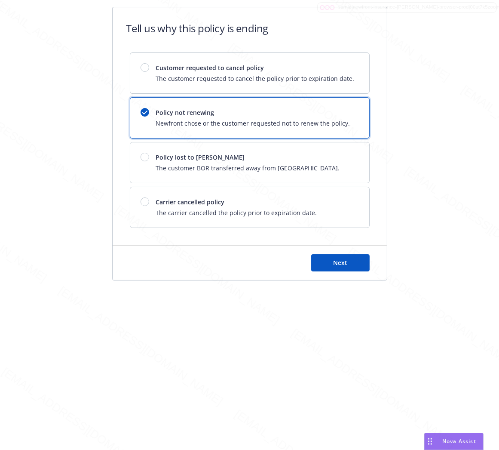
click at [344, 252] on div "Next" at bounding box center [250, 262] width 274 height 34
click at [343, 254] on button "Next" at bounding box center [340, 262] width 58 height 17
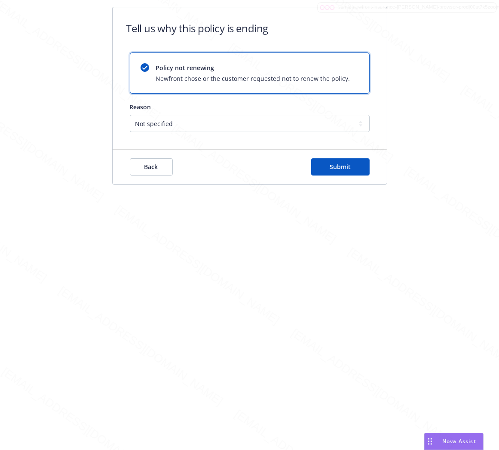
click at [340, 264] on div "Tell us why this policy is ending Policy not renewing Newfront chose or the cus…" at bounding box center [249, 225] width 499 height 450
click at [344, 166] on span "Submit" at bounding box center [340, 166] width 21 height 8
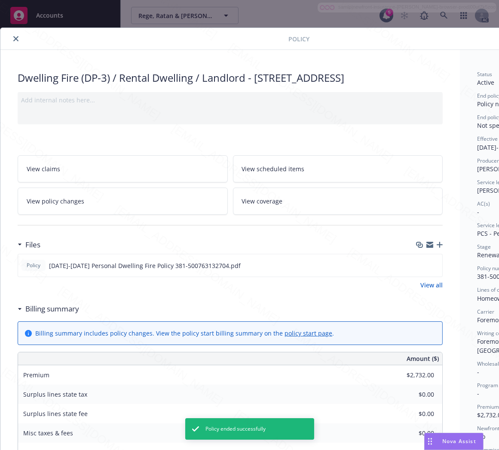
scroll to position [26, 0]
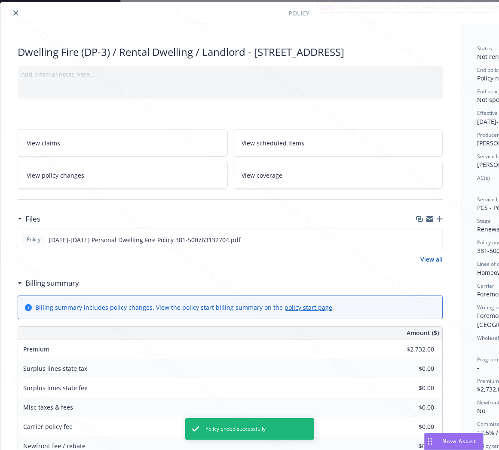
click at [18, 13] on icon "close" at bounding box center [15, 12] width 5 height 5
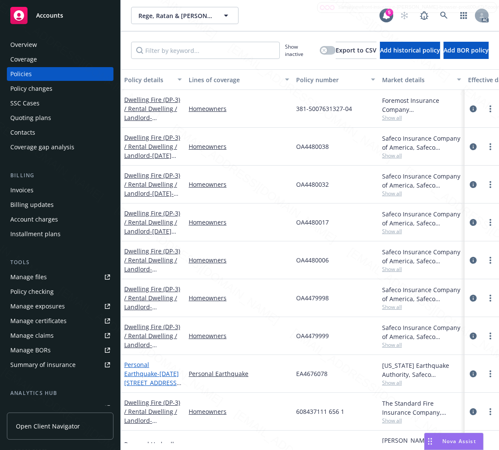
click at [150, 376] on link "Personal Earthquake - [DATE]-[DATE][STREET_ADDRESS][PERSON_NAME]" at bounding box center [151, 382] width 55 height 44
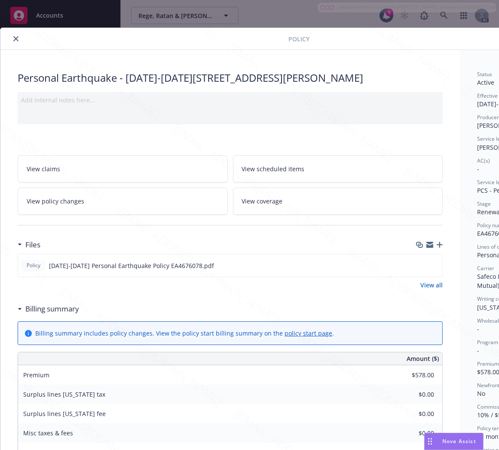
click at [61, 306] on h3 "Billing summary" at bounding box center [52, 308] width 54 height 11
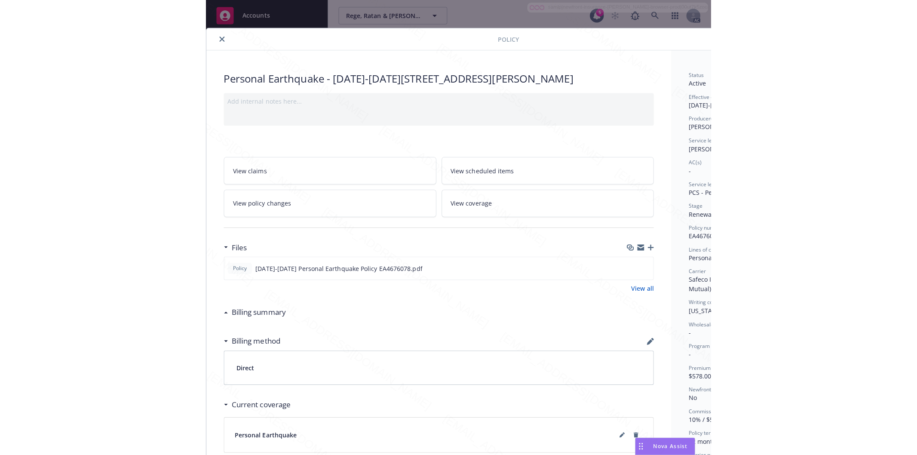
scroll to position [0, 99]
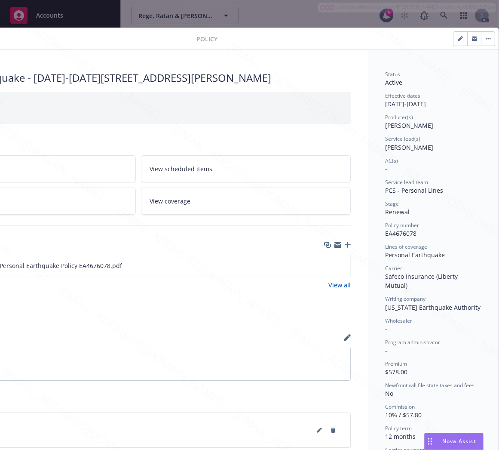
click at [397, 233] on span "EA4676078" at bounding box center [400, 233] width 31 height 8
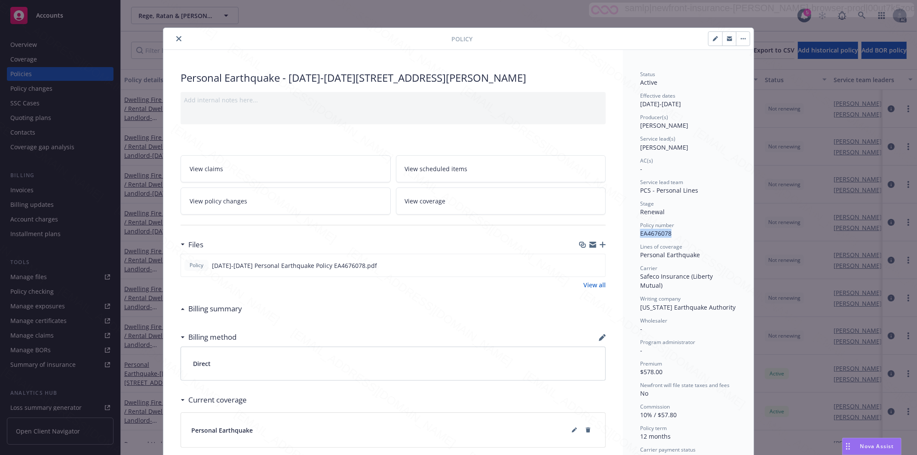
click at [176, 40] on icon "close" at bounding box center [178, 38] width 5 height 5
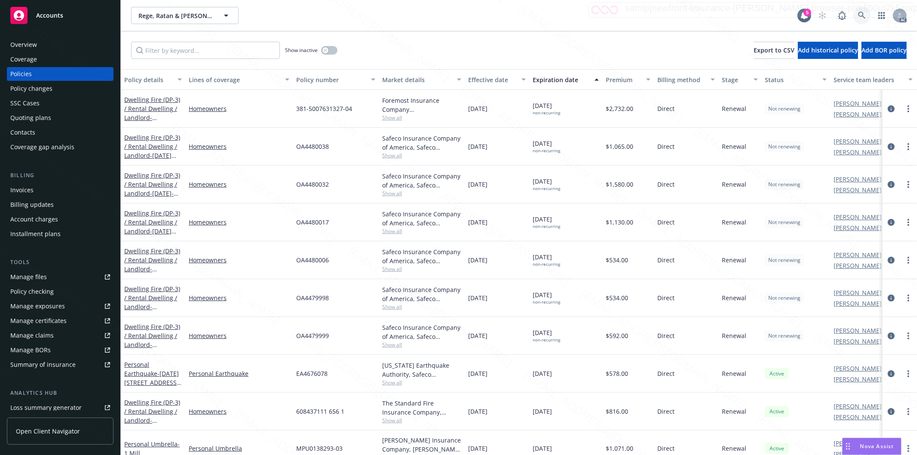
click at [863, 15] on icon at bounding box center [862, 16] width 8 height 8
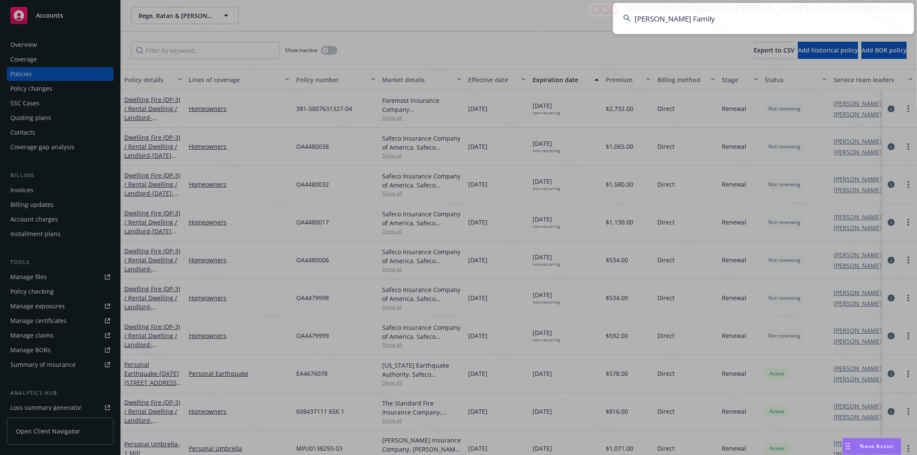
type input "[PERSON_NAME] Family"
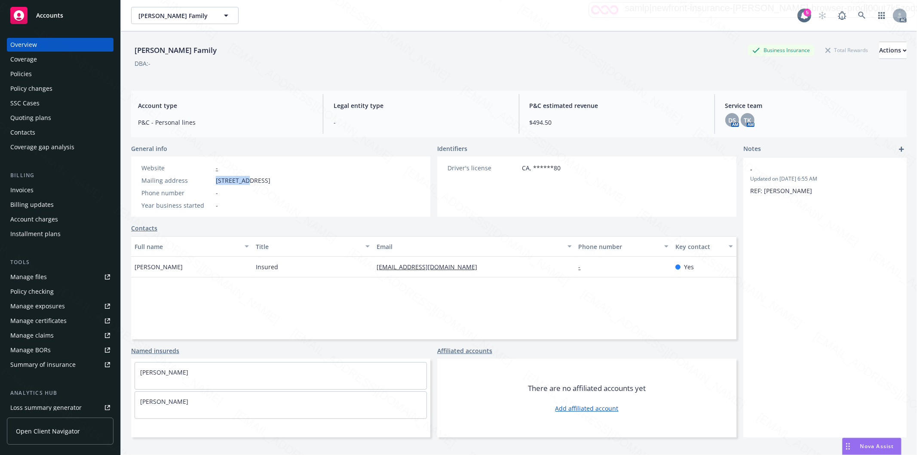
drag, startPoint x: 217, startPoint y: 180, endPoint x: 248, endPoint y: 182, distance: 30.6
click at [248, 182] on span "[STREET_ADDRESS]" at bounding box center [243, 180] width 55 height 9
click at [46, 72] on div "Policies" at bounding box center [60, 74] width 100 height 14
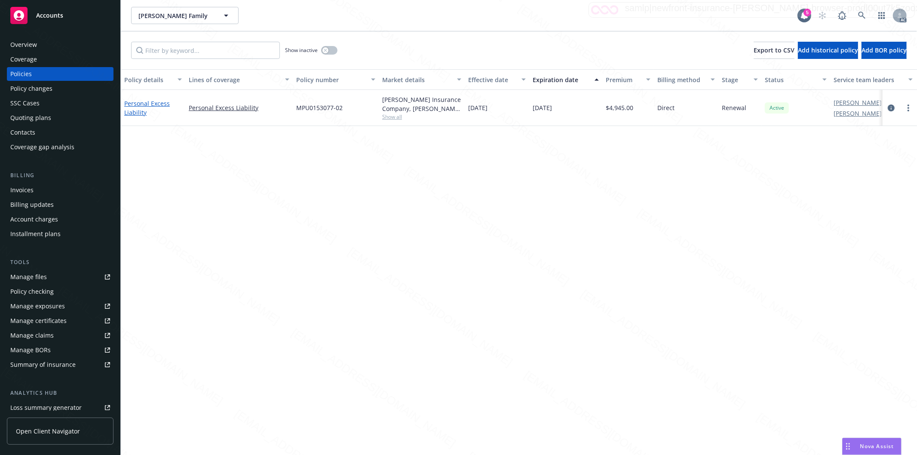
click at [147, 104] on link "Personal Excess Liability" at bounding box center [147, 107] width 46 height 17
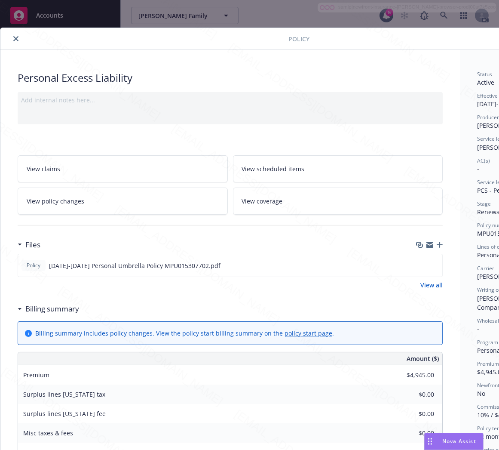
click at [58, 311] on h3 "Billing summary" at bounding box center [52, 308] width 54 height 11
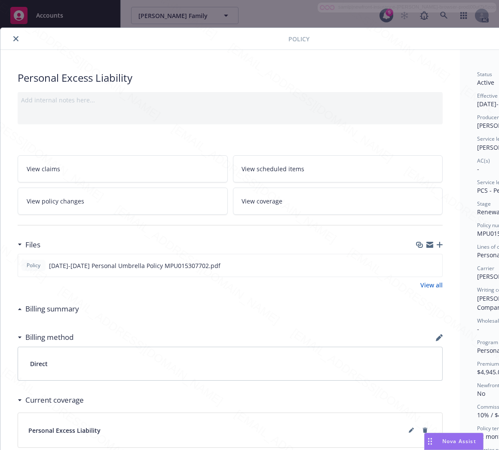
scroll to position [0, 99]
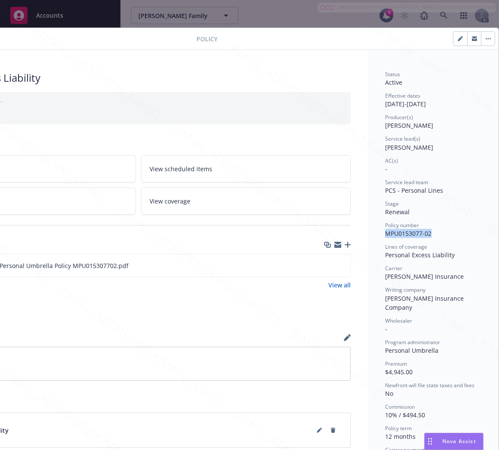
drag, startPoint x: 379, startPoint y: 231, endPoint x: 430, endPoint y: 236, distance: 51.0
click at [430, 236] on div "Policy number MPU0153077-02" at bounding box center [433, 229] width 96 height 16
click at [325, 264] on icon "download file" at bounding box center [328, 264] width 7 height 7
drag, startPoint x: 380, startPoint y: 254, endPoint x: 459, endPoint y: 251, distance: 78.3
click at [459, 251] on div "Personal Excess Liability" at bounding box center [433, 254] width 96 height 9
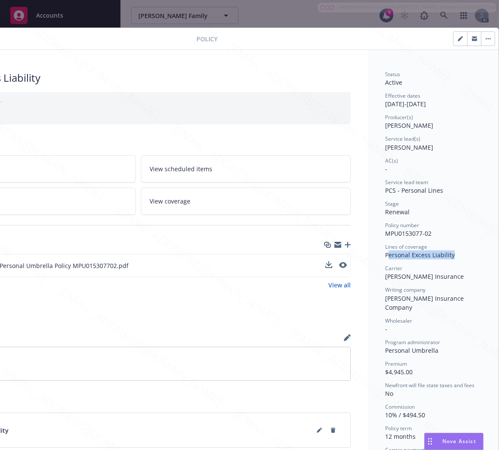
click at [455, 254] on div "Personal Excess Liability" at bounding box center [433, 254] width 96 height 9
drag, startPoint x: 377, startPoint y: 254, endPoint x: 455, endPoint y: 258, distance: 78.3
click at [455, 258] on div "Status Active Effective dates [DATE] - [DATE] Producer(s) [PERSON_NAME] Service…" at bounding box center [433, 310] width 131 height 521
click at [481, 39] on button "button" at bounding box center [488, 39] width 14 height 14
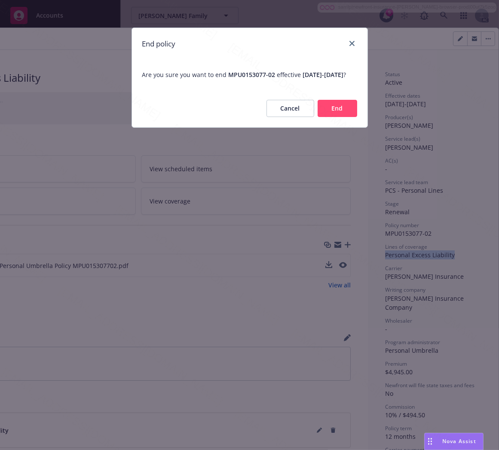
click at [354, 113] on button "End" at bounding box center [338, 108] width 40 height 17
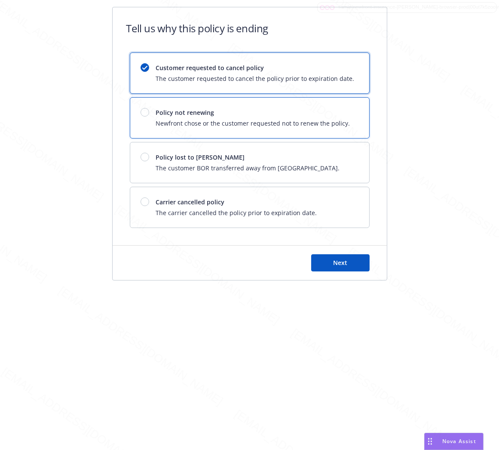
click at [354, 113] on div "Policy not renewing Newfront chose or the customer requested not to renew the p…" at bounding box center [249, 118] width 239 height 40
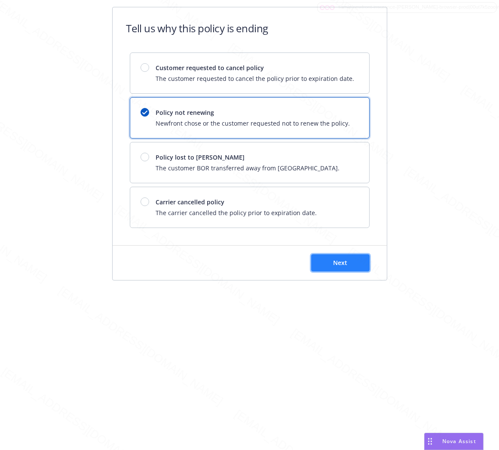
click at [344, 267] on button "Next" at bounding box center [340, 262] width 58 height 17
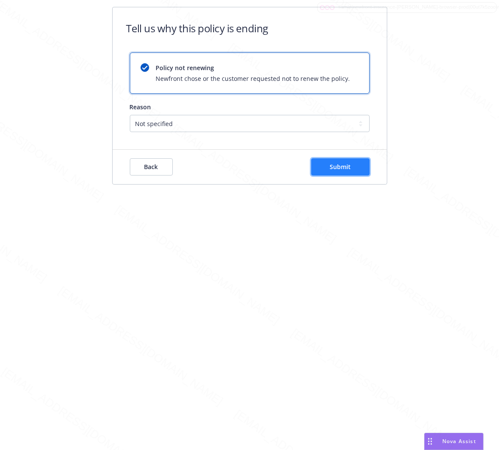
click at [337, 169] on span "Submit" at bounding box center [340, 166] width 21 height 8
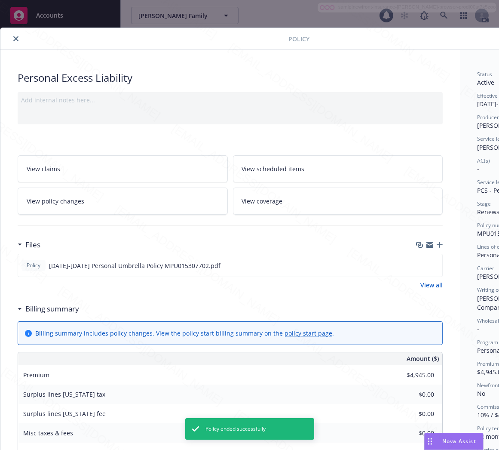
scroll to position [26, 0]
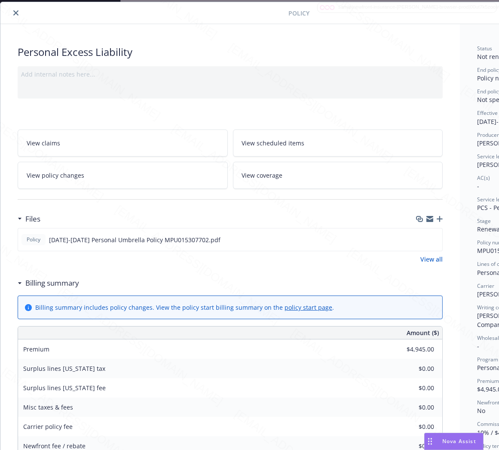
click at [16, 13] on icon "close" at bounding box center [15, 12] width 5 height 5
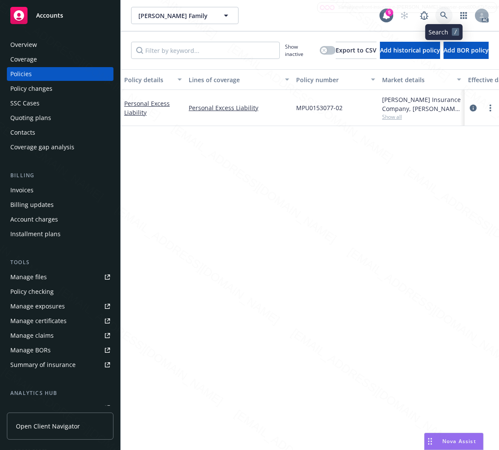
click at [442, 14] on icon at bounding box center [444, 16] width 8 height 8
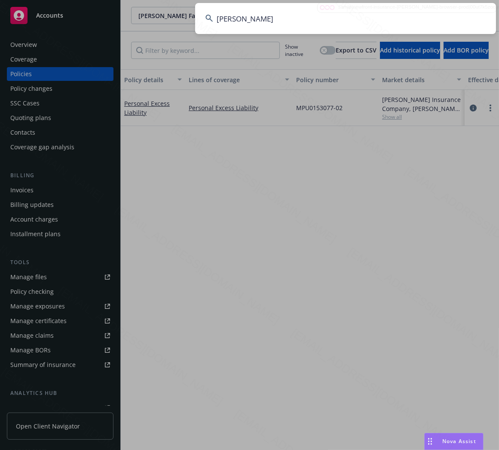
type input "[PERSON_NAME]"
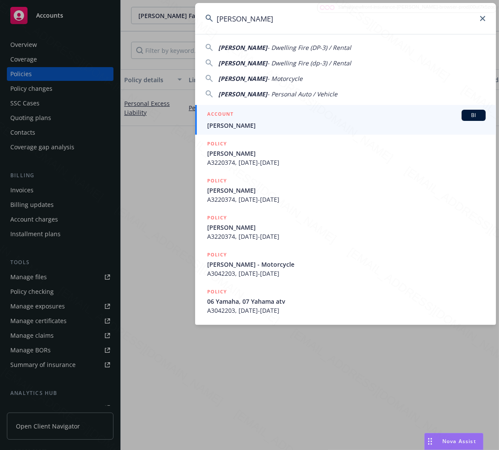
click at [309, 21] on input "[PERSON_NAME]" at bounding box center [345, 18] width 301 height 31
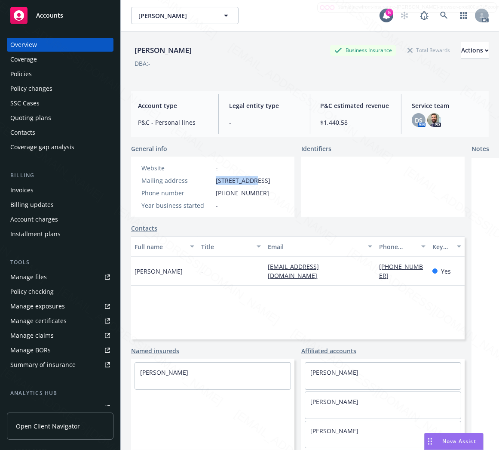
drag, startPoint x: 216, startPoint y: 180, endPoint x: 253, endPoint y: 182, distance: 36.6
click at [253, 182] on span "[STREET_ADDRESS]" at bounding box center [243, 180] width 55 height 9
click at [37, 77] on div "Policies" at bounding box center [60, 74] width 100 height 14
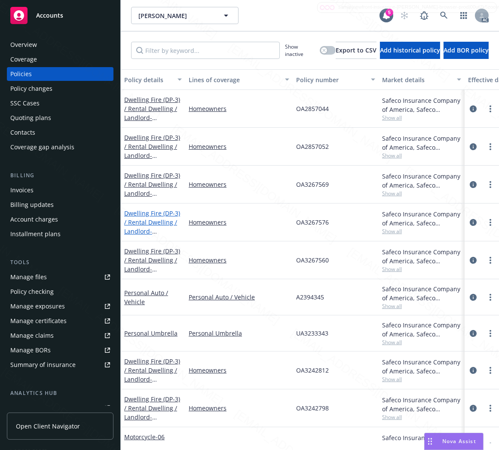
click at [148, 224] on link "Dwelling Fire (DP-3) / Rental Dwelling / Landlord - [STREET_ADDRESS]" at bounding box center [152, 226] width 56 height 35
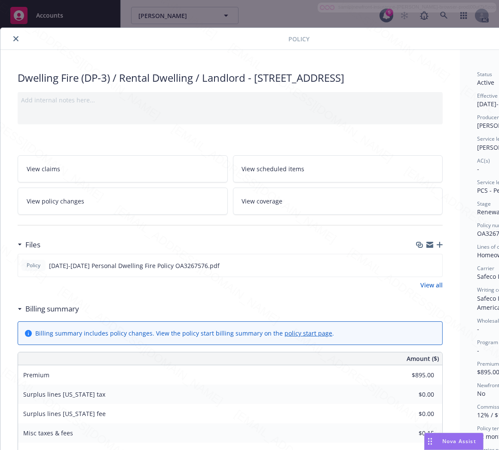
click at [70, 314] on h3 "Billing summary" at bounding box center [52, 308] width 54 height 11
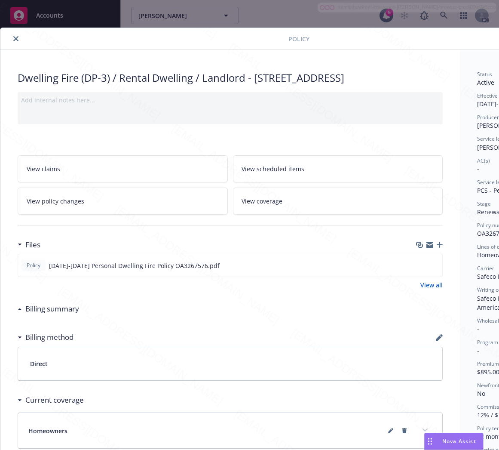
scroll to position [0, 99]
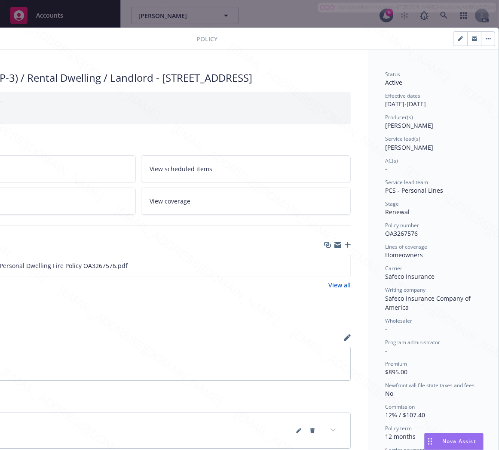
click at [389, 231] on span "OA3267576" at bounding box center [401, 233] width 33 height 8
click at [325, 268] on icon "download file" at bounding box center [328, 264] width 7 height 7
click at [484, 39] on button "button" at bounding box center [488, 39] width 14 height 14
click at [487, 39] on icon "button" at bounding box center [487, 38] width 1 height 1
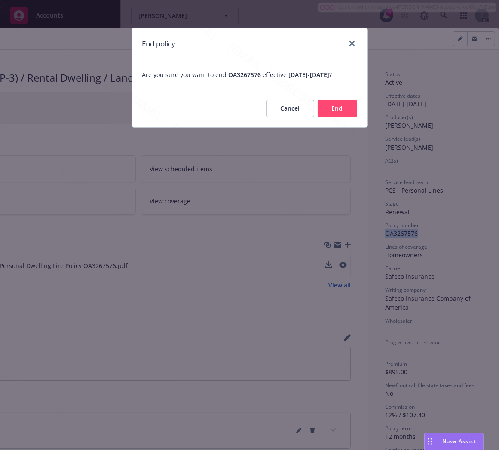
click at [349, 117] on button "End" at bounding box center [338, 108] width 40 height 17
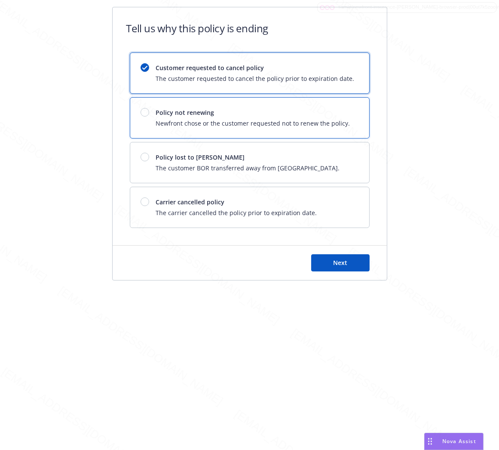
click at [349, 120] on div "Policy not renewing Newfront chose or the customer requested not to renew the p…" at bounding box center [249, 118] width 239 height 40
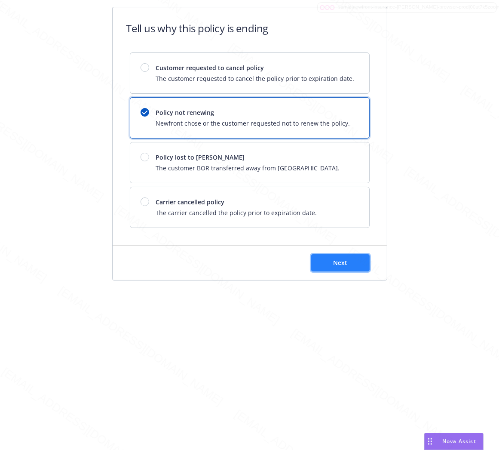
click at [349, 258] on button "Next" at bounding box center [340, 262] width 58 height 17
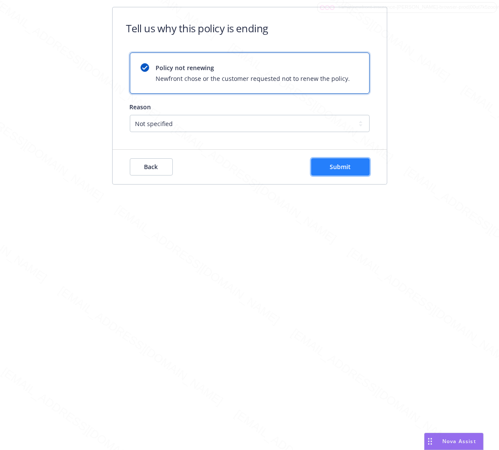
click at [328, 171] on button "Submit" at bounding box center [340, 166] width 58 height 17
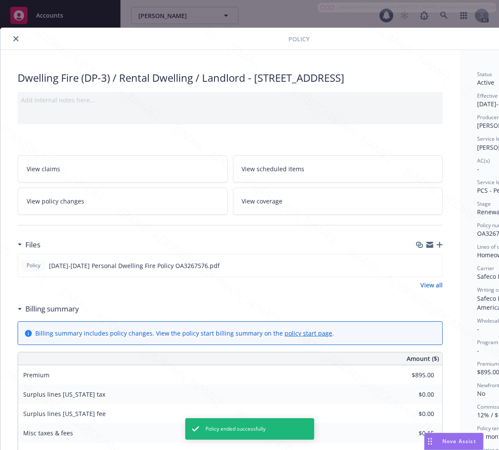
scroll to position [26, 0]
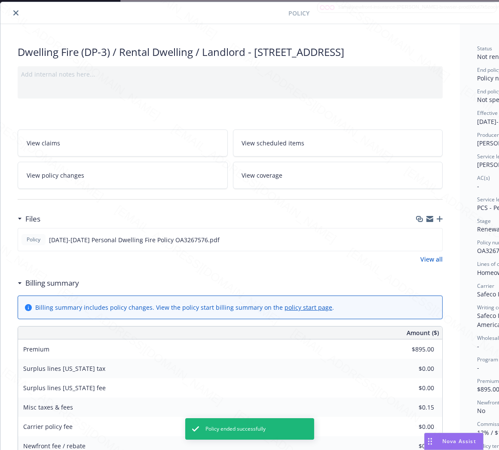
click at [14, 13] on icon "close" at bounding box center [15, 12] width 5 height 5
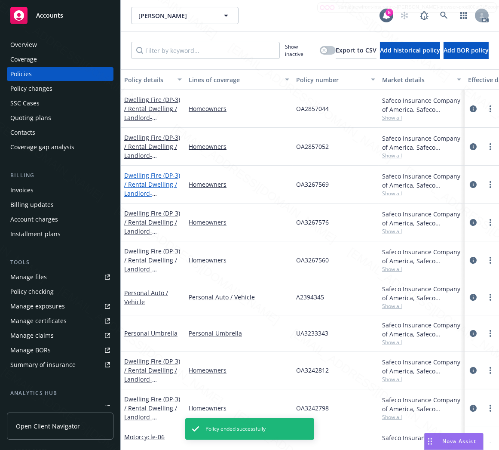
click at [150, 182] on link "Dwelling Fire (DP-3) / Rental Dwelling / Landlord - [STREET_ADDRESS]" at bounding box center [152, 188] width 56 height 35
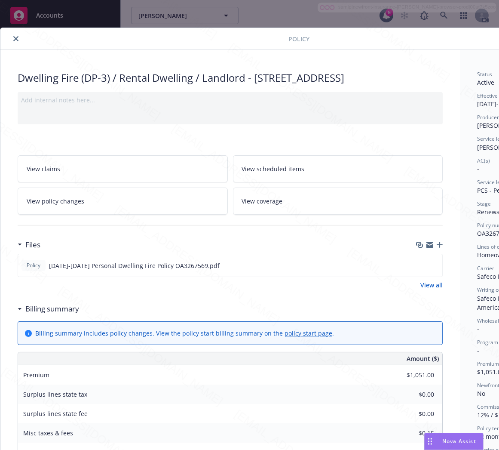
click at [62, 314] on h3 "Billing summary" at bounding box center [52, 308] width 54 height 11
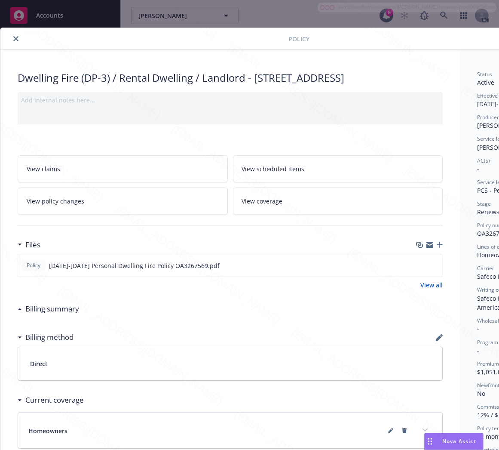
scroll to position [0, 99]
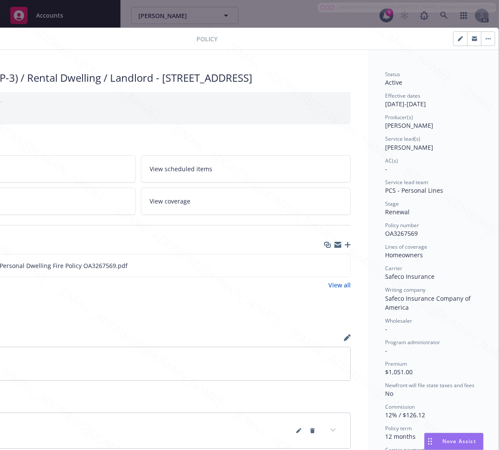
click at [402, 233] on span "OA3267569" at bounding box center [401, 233] width 33 height 8
click at [325, 268] on icon "download file" at bounding box center [328, 264] width 7 height 7
click at [486, 39] on icon "button" at bounding box center [488, 39] width 5 height 2
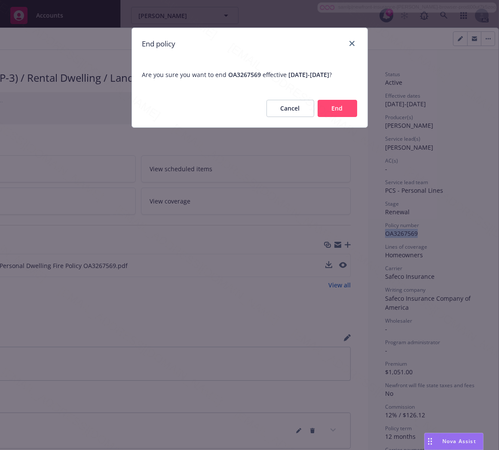
click at [346, 117] on button "End" at bounding box center [338, 108] width 40 height 17
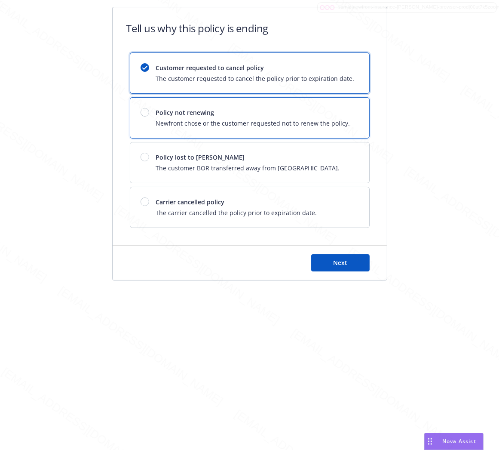
click at [346, 118] on div "Policy not renewing Newfront chose or the customer requested not to renew the p…" at bounding box center [249, 118] width 239 height 40
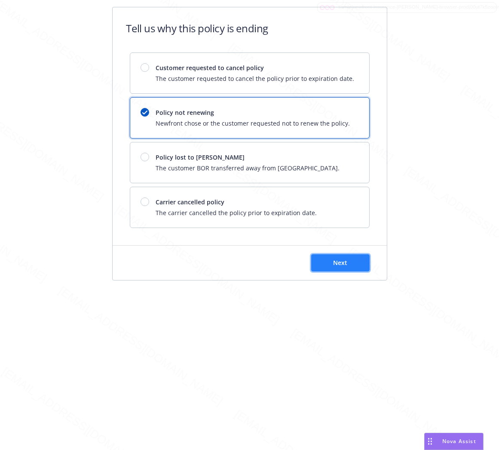
click at [340, 260] on span "Next" at bounding box center [340, 262] width 14 height 8
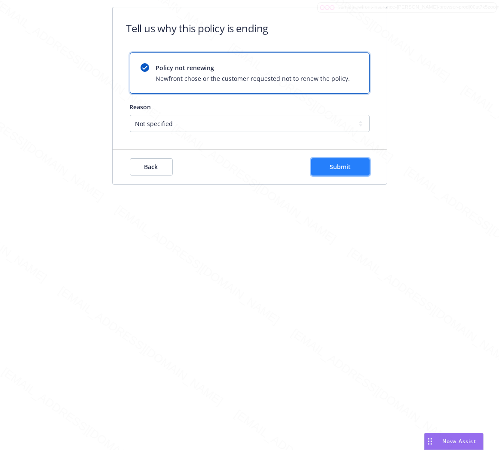
click at [362, 165] on button "Submit" at bounding box center [340, 166] width 58 height 17
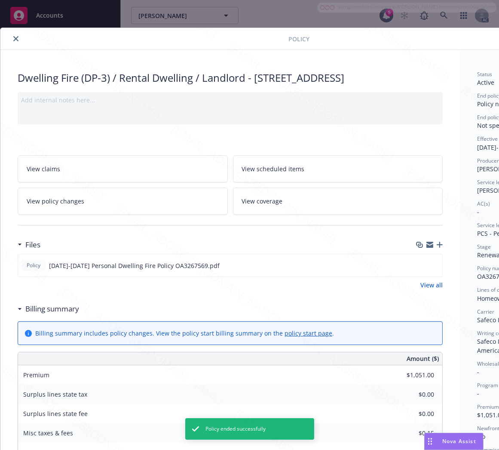
scroll to position [26, 0]
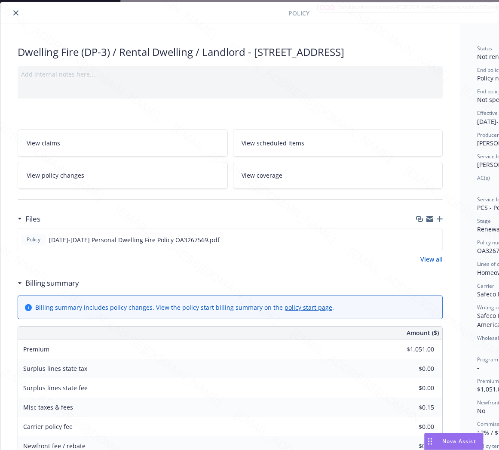
click at [16, 13] on icon "close" at bounding box center [15, 12] width 5 height 5
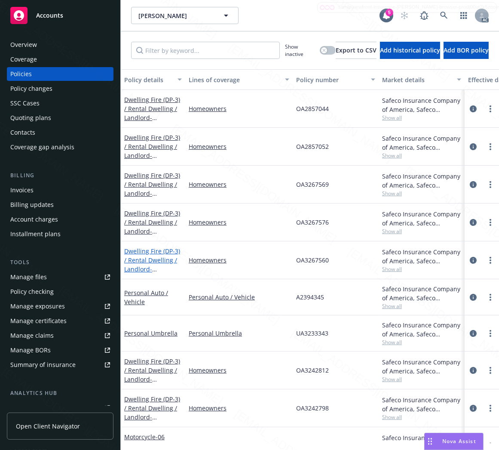
click at [140, 258] on link "Dwelling Fire (DP-3) / Rental Dwelling / Landlord - [STREET_ADDRESS]" at bounding box center [152, 264] width 56 height 35
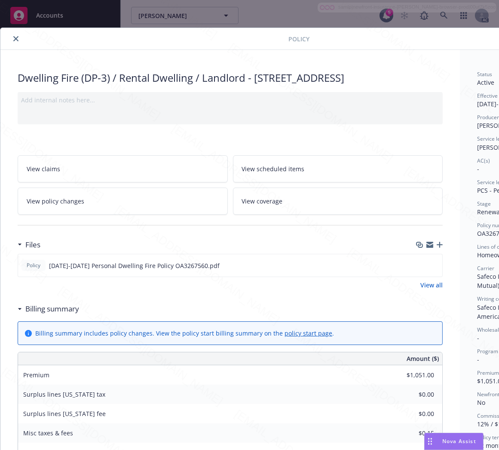
click at [34, 314] on h3 "Billing summary" at bounding box center [52, 308] width 54 height 11
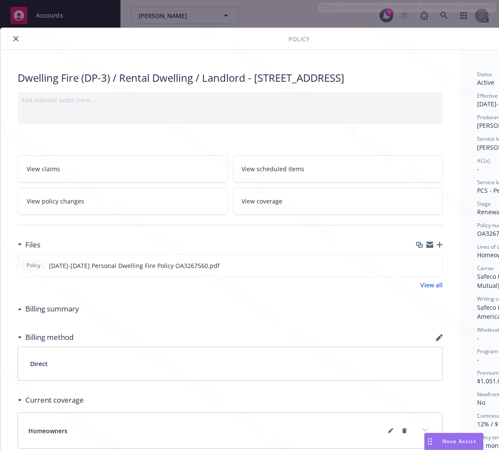
scroll to position [0, 99]
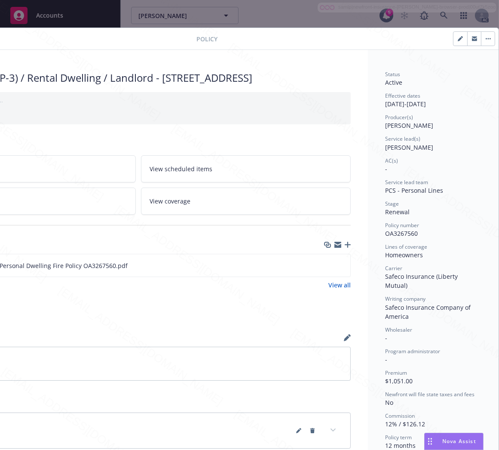
click at [385, 234] on span "OA3267560" at bounding box center [401, 233] width 33 height 8
click at [325, 268] on icon "download file" at bounding box center [328, 264] width 7 height 7
click at [486, 38] on icon "button" at bounding box center [488, 39] width 5 height 2
click at [481, 44] on button "button" at bounding box center [488, 39] width 14 height 14
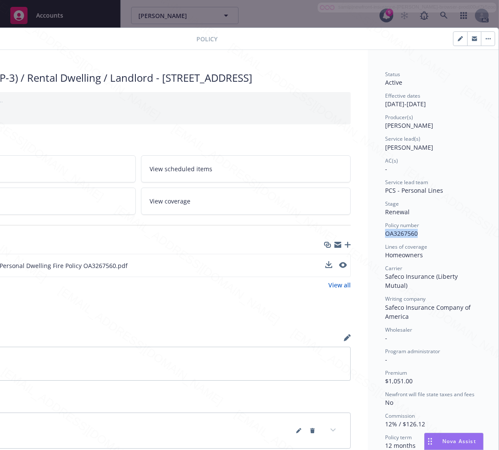
click at [481, 40] on button "button" at bounding box center [488, 39] width 14 height 14
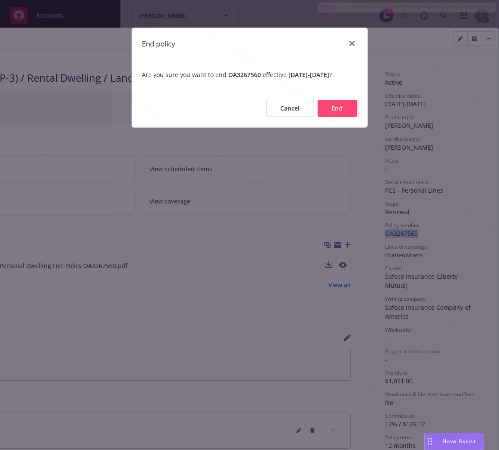
click at [346, 112] on button "End" at bounding box center [338, 108] width 40 height 17
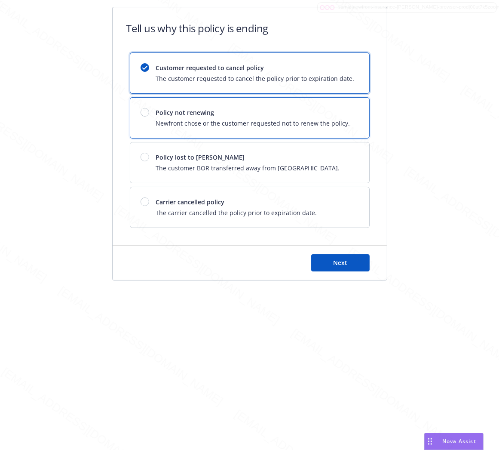
click at [346, 112] on div "Policy not renewing Newfront chose or the customer requested not to renew the p…" at bounding box center [249, 118] width 239 height 40
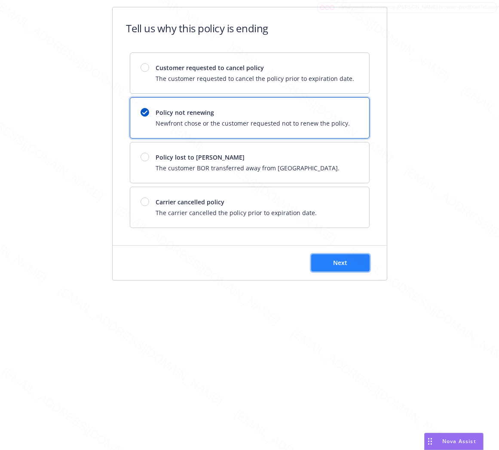
click at [357, 269] on button "Next" at bounding box center [340, 262] width 58 height 17
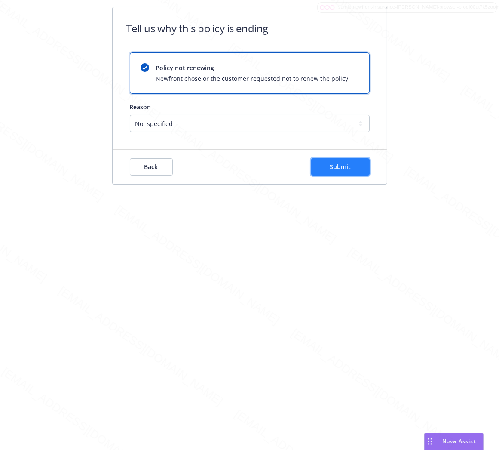
click at [343, 169] on span "Submit" at bounding box center [340, 166] width 21 height 8
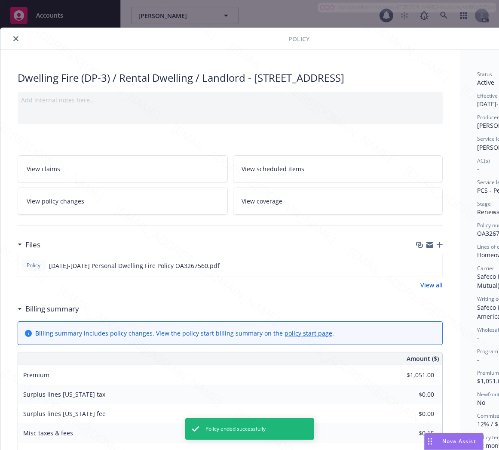
scroll to position [26, 0]
